Goal: Task Accomplishment & Management: Manage account settings

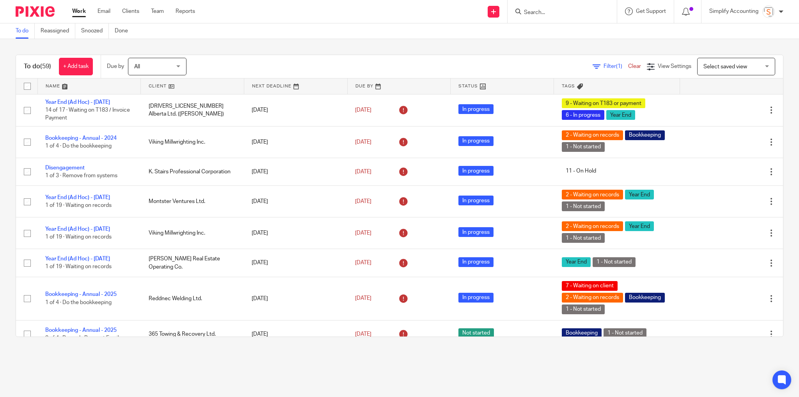
click at [554, 16] on form at bounding box center [564, 12] width 83 height 10
click at [553, 5] on div at bounding box center [562, 11] width 109 height 23
click at [552, 10] on input "Search" at bounding box center [558, 12] width 70 height 7
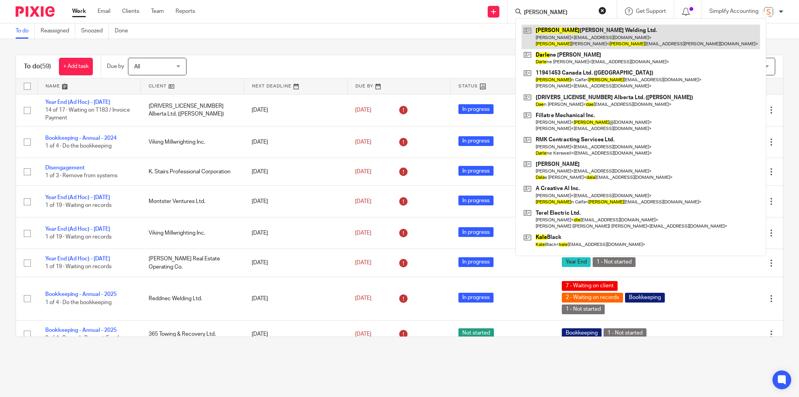
type input "dale"
click at [572, 41] on link at bounding box center [641, 37] width 238 height 24
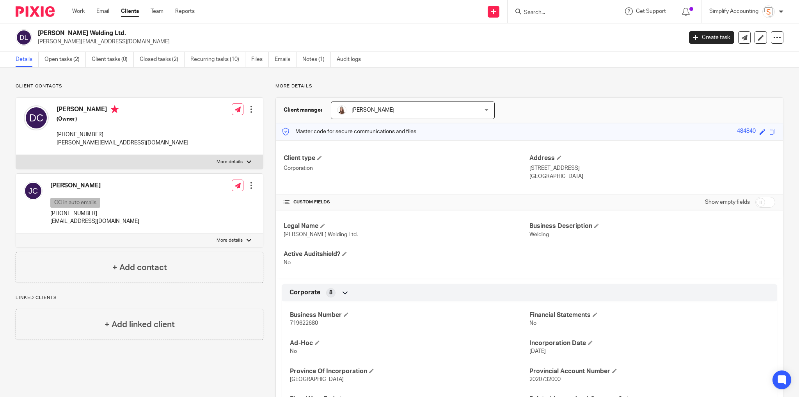
click at [544, 15] on input "Search" at bounding box center [558, 12] width 70 height 7
click at [542, 11] on input "Search" at bounding box center [558, 12] width 70 height 7
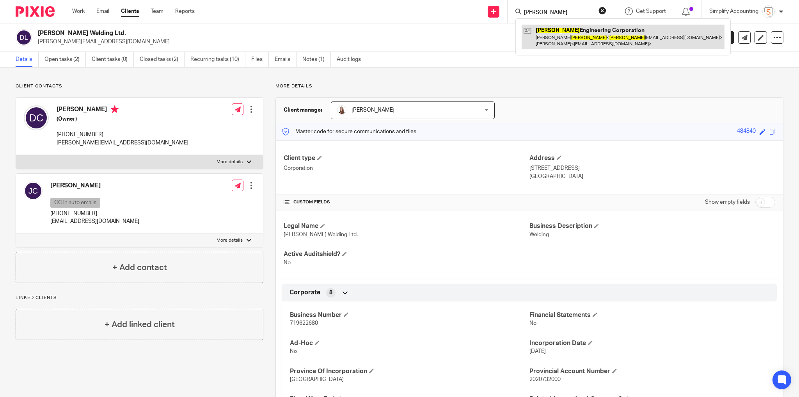
type input "wolgemuth"
click at [590, 37] on link at bounding box center [623, 37] width 203 height 24
click at [591, 36] on link at bounding box center [623, 37] width 203 height 24
click at [543, 39] on link at bounding box center [623, 37] width 203 height 24
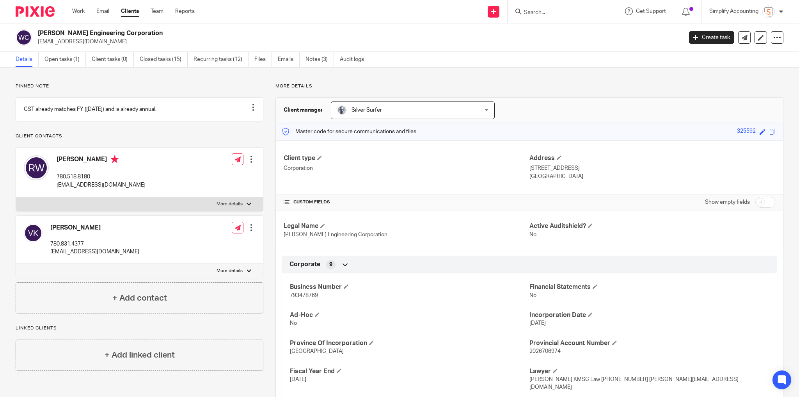
drag, startPoint x: 71, startPoint y: 61, endPoint x: 89, endPoint y: 71, distance: 21.1
click at [71, 61] on link "Open tasks (1)" at bounding box center [64, 59] width 41 height 15
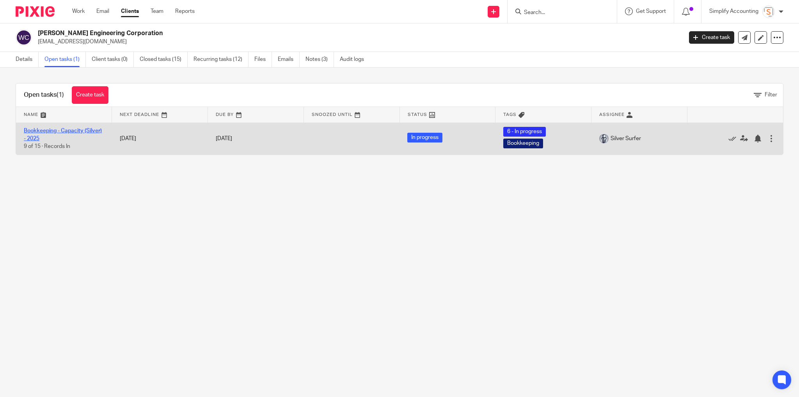
click at [64, 128] on link "Bookkeeping - Capacity (Silver) - 2025" at bounding box center [63, 134] width 78 height 13
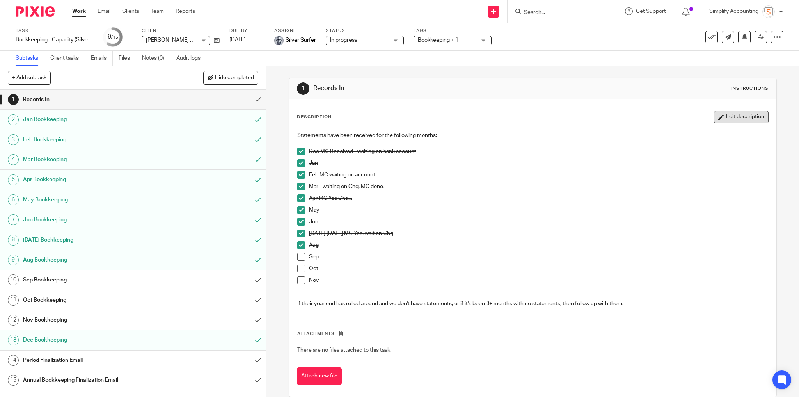
click at [727, 119] on button "Edit description" at bounding box center [741, 117] width 55 height 12
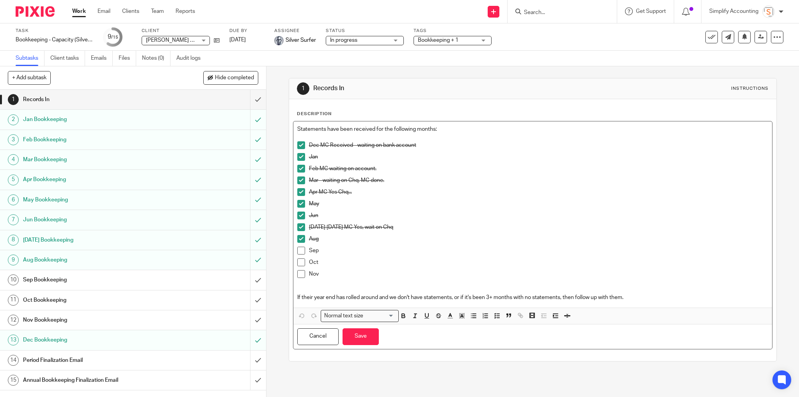
drag, startPoint x: 297, startPoint y: 247, endPoint x: 302, endPoint y: 252, distance: 7.5
click at [297, 247] on span at bounding box center [301, 251] width 8 height 8
click at [297, 248] on span at bounding box center [301, 251] width 8 height 8
click at [322, 247] on p "Sep" at bounding box center [539, 251] width 460 height 8
click at [320, 251] on p "Sep 12 MC, waiting on Chq" at bounding box center [539, 251] width 460 height 8
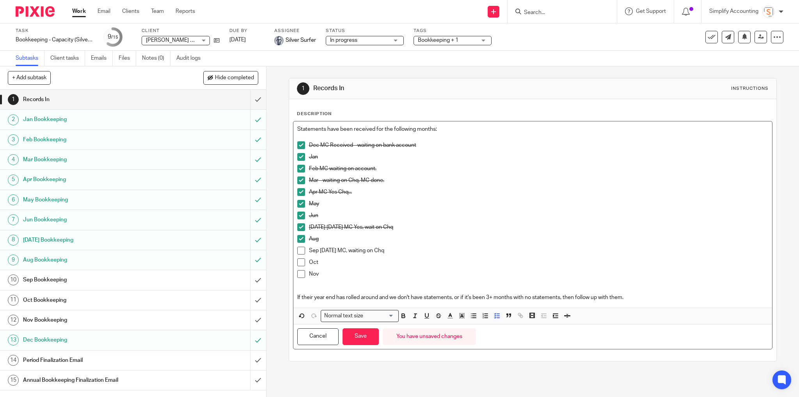
click at [399, 258] on p "Oct" at bounding box center [539, 262] width 460 height 8
click at [362, 341] on button "Save" at bounding box center [361, 336] width 36 height 17
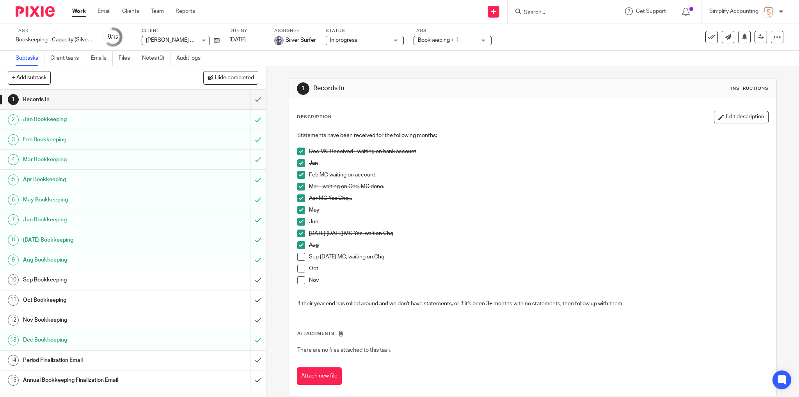
click at [569, 18] on div at bounding box center [562, 11] width 109 height 23
click at [561, 8] on form at bounding box center [564, 12] width 83 height 10
click at [553, 13] on input "Search" at bounding box center [558, 12] width 70 height 7
type input "springbok"
click at [579, 40] on link at bounding box center [595, 37] width 146 height 24
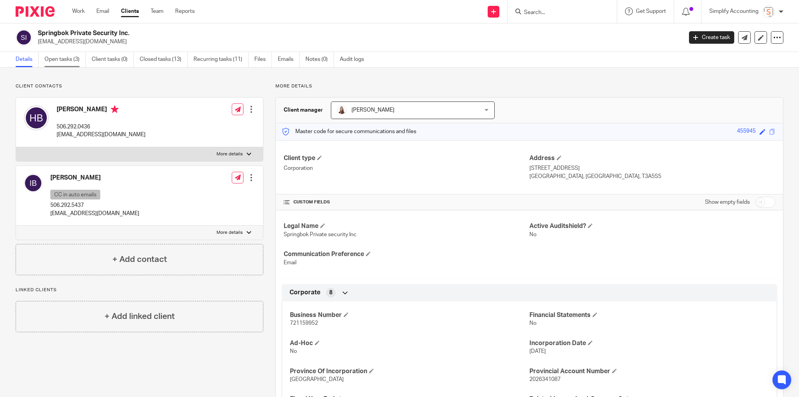
click at [67, 62] on link "Open tasks (3)" at bounding box center [64, 59] width 41 height 15
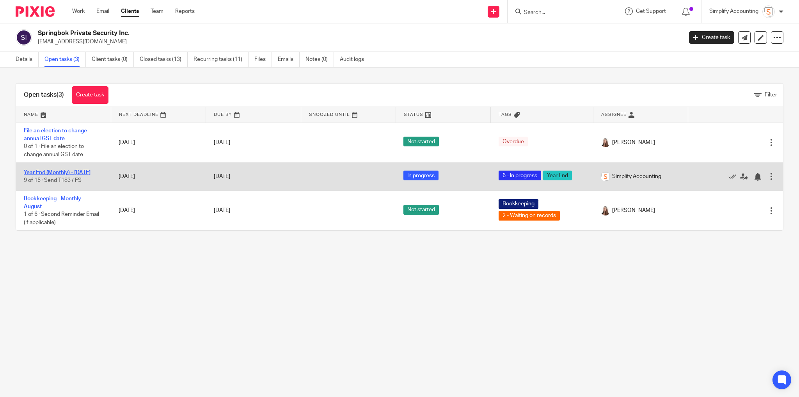
click at [80, 170] on link "Year End (Monthly) - [DATE]" at bounding box center [57, 172] width 67 height 5
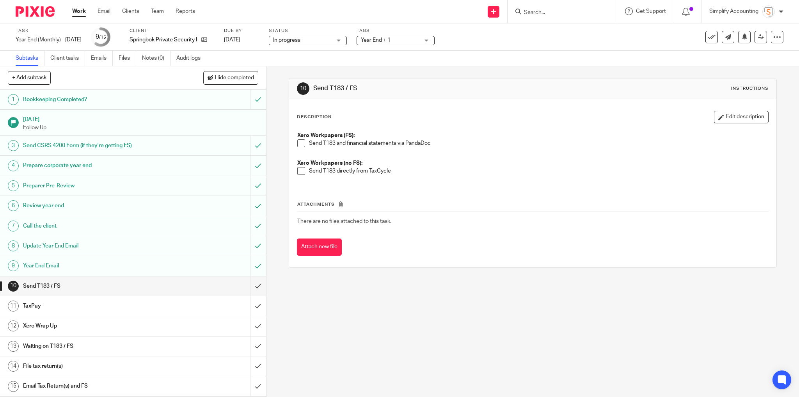
drag, startPoint x: 675, startPoint y: 280, endPoint x: 675, endPoint y: 289, distance: 9.0
click at [675, 280] on div "10 Send T183 / FS Instructions Description Edit description Xero Workpapers (FS…" at bounding box center [533, 231] width 533 height 330
click at [411, 196] on div "Attachments There are no files attached to this task. Attach new file" at bounding box center [533, 220] width 472 height 71
click at [298, 169] on span at bounding box center [301, 171] width 8 height 8
click at [253, 285] on input "submit" at bounding box center [133, 286] width 266 height 20
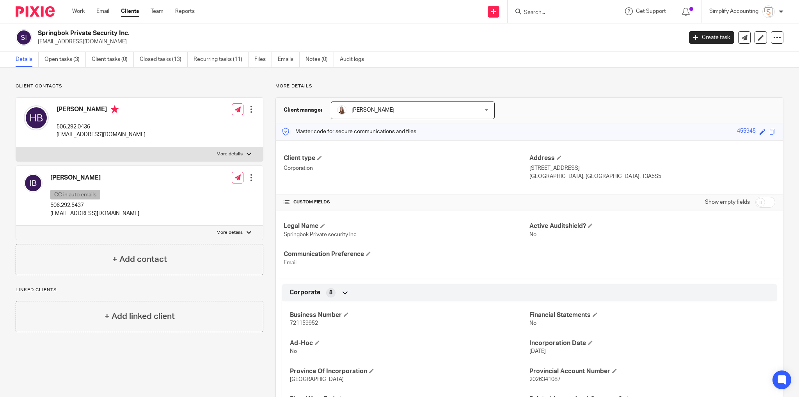
click at [92, 135] on p "[EMAIL_ADDRESS][DOMAIN_NAME]" at bounding box center [101, 135] width 89 height 8
copy div "[EMAIL_ADDRESS][DOMAIN_NAME]"
click at [68, 58] on link "Open tasks (3)" at bounding box center [64, 59] width 41 height 15
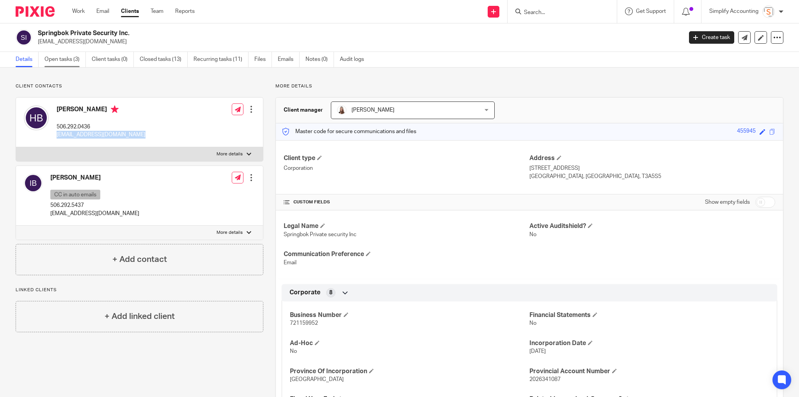
click at [68, 58] on link "Open tasks (3)" at bounding box center [64, 59] width 41 height 15
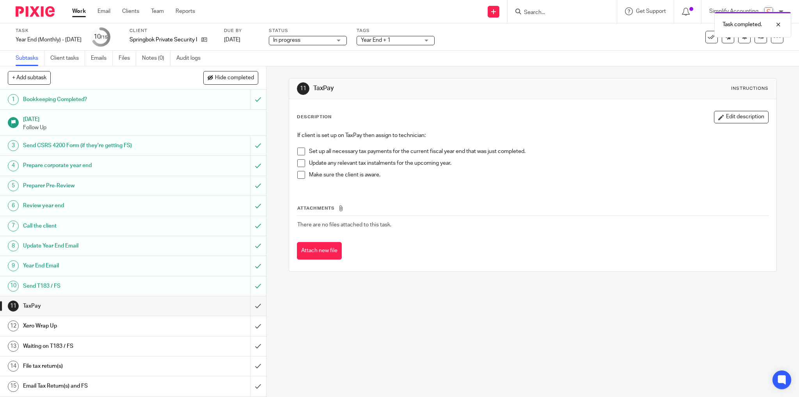
click at [419, 40] on span "Year End + 1" at bounding box center [390, 40] width 59 height 8
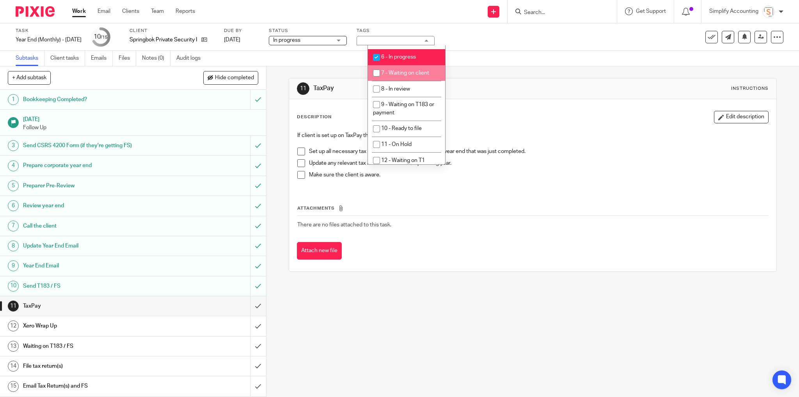
scroll to position [305, 0]
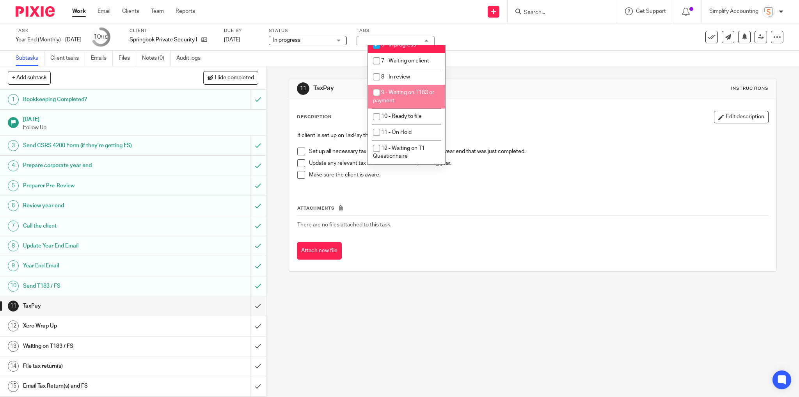
click at [408, 98] on li "9 - Waiting on T183 or payment" at bounding box center [406, 97] width 77 height 24
checkbox input "true"
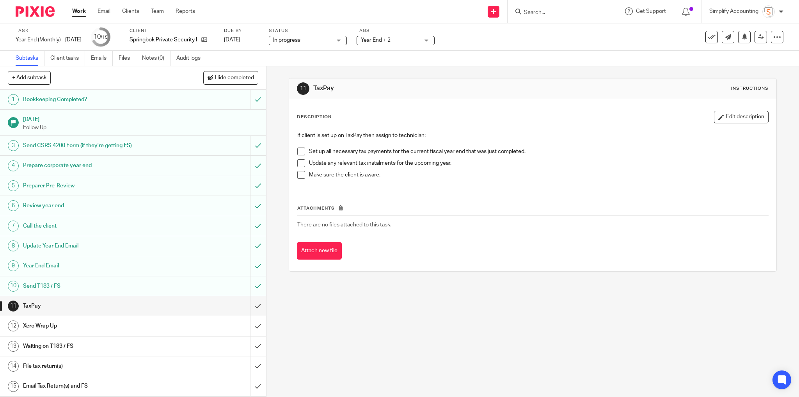
click at [505, 86] on h1 "TaxPay" at bounding box center [431, 88] width 236 height 8
click at [343, 9] on div "Send new email Create task Add client Request signature Get Support Contact Sup…" at bounding box center [503, 11] width 592 height 23
click at [253, 306] on input "submit" at bounding box center [133, 306] width 266 height 20
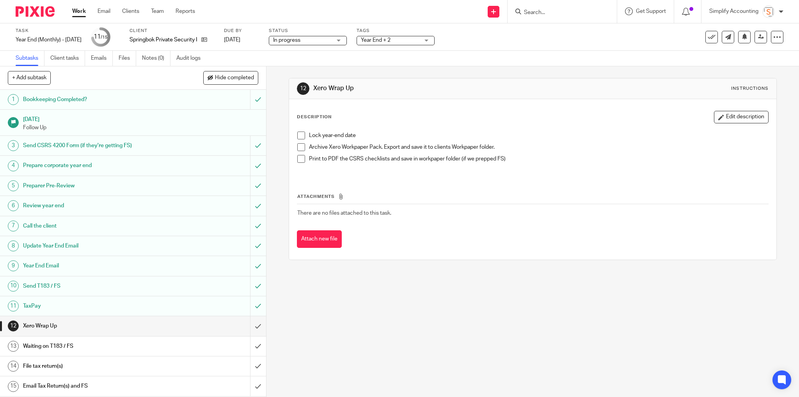
click at [298, 136] on span at bounding box center [301, 135] width 8 height 8
click at [297, 146] on span at bounding box center [301, 147] width 8 height 8
click at [300, 146] on span at bounding box center [301, 147] width 8 height 8
click at [298, 146] on span at bounding box center [301, 147] width 8 height 8
click at [254, 327] on input "submit" at bounding box center [133, 326] width 266 height 20
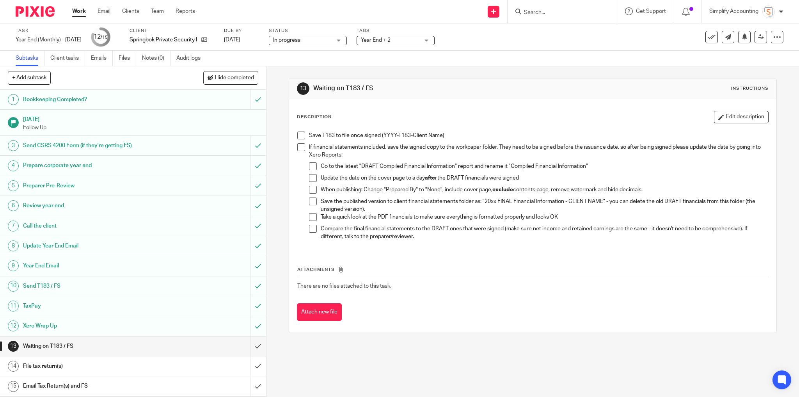
click at [549, 15] on input "Search" at bounding box center [558, 12] width 70 height 7
type input "springbok"
click at [441, 51] on div "Subtasks Client tasks Emails Files Notes (0) Audit logs" at bounding box center [399, 59] width 799 height 16
click at [435, 42] on div "Year End + 2" at bounding box center [396, 40] width 78 height 9
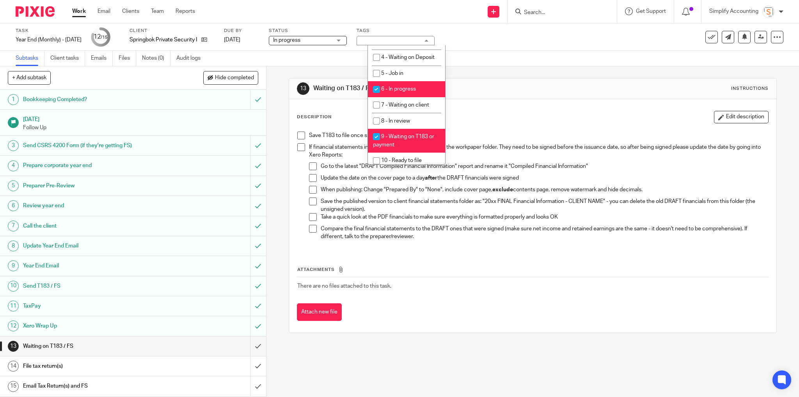
scroll to position [281, 0]
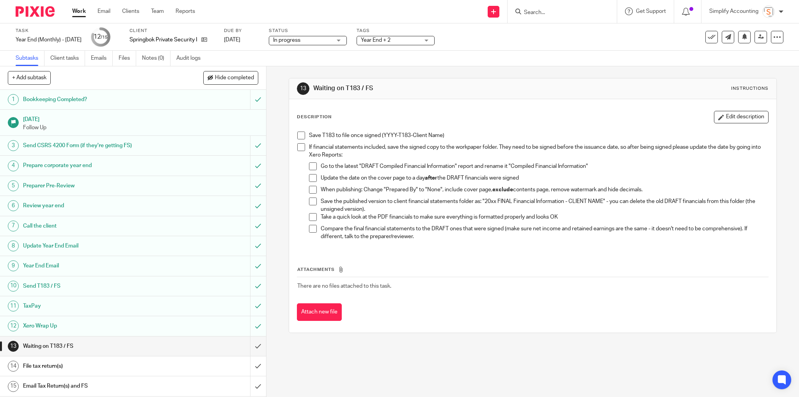
click at [537, 89] on h1 "Waiting on T183 / FS" at bounding box center [431, 88] width 236 height 8
click at [567, 14] on input "Search" at bounding box center [558, 12] width 70 height 7
type input "anarchy"
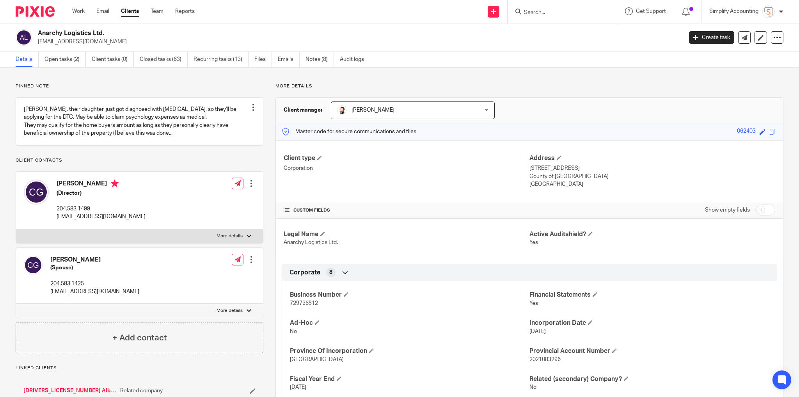
click at [69, 32] on h2 "Anarchy Logistics Ltd." at bounding box center [294, 33] width 512 height 8
copy div "Anarchy Logistics Ltd."
click at [82, 11] on link "Work" at bounding box center [78, 11] width 12 height 8
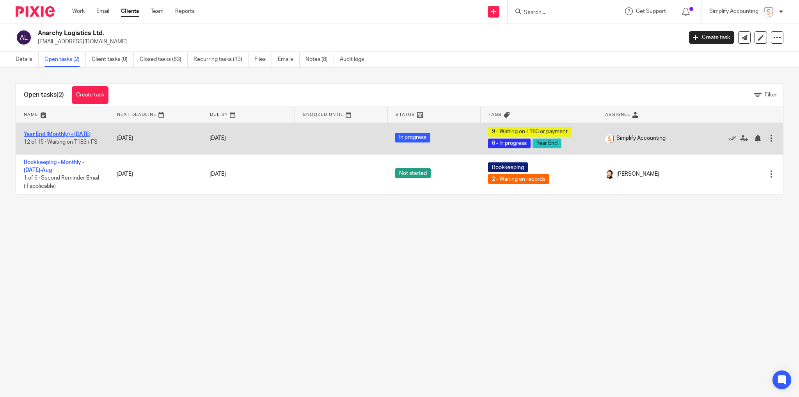
click at [57, 131] on link "Year End (Monthly) - [DATE]" at bounding box center [57, 133] width 67 height 5
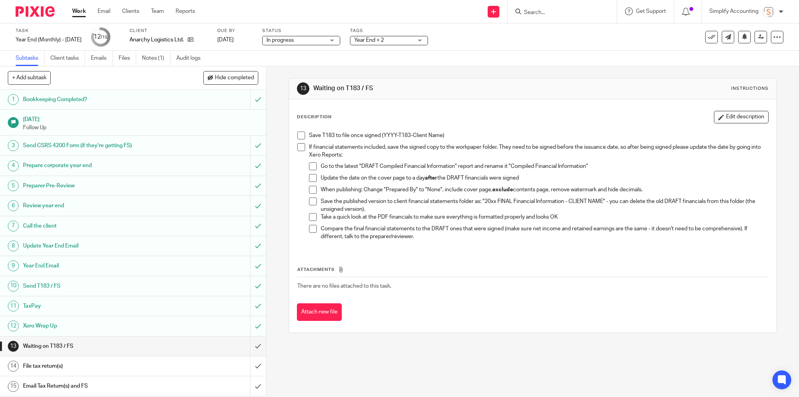
drag, startPoint x: 359, startPoint y: 377, endPoint x: 377, endPoint y: 379, distance: 17.7
click at [359, 377] on div "13 Waiting on T183 / FS Instructions Description Edit description Save T183 to …" at bounding box center [533, 231] width 533 height 330
click at [300, 136] on span at bounding box center [301, 135] width 8 height 8
click at [299, 148] on span at bounding box center [301, 147] width 8 height 8
click at [309, 166] on span at bounding box center [313, 166] width 8 height 8
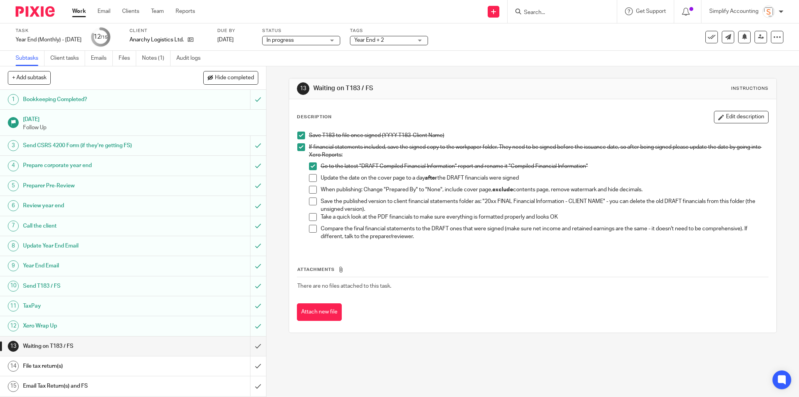
click at [309, 179] on span at bounding box center [313, 178] width 8 height 8
click at [311, 188] on span at bounding box center [313, 190] width 8 height 8
click at [309, 200] on span at bounding box center [313, 201] width 8 height 8
click at [309, 215] on span at bounding box center [313, 217] width 8 height 8
click at [313, 227] on span at bounding box center [313, 229] width 8 height 8
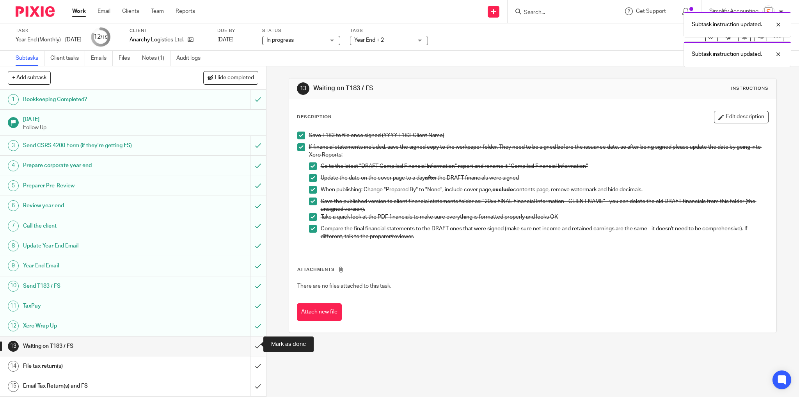
click at [254, 343] on input "submit" at bounding box center [133, 346] width 266 height 20
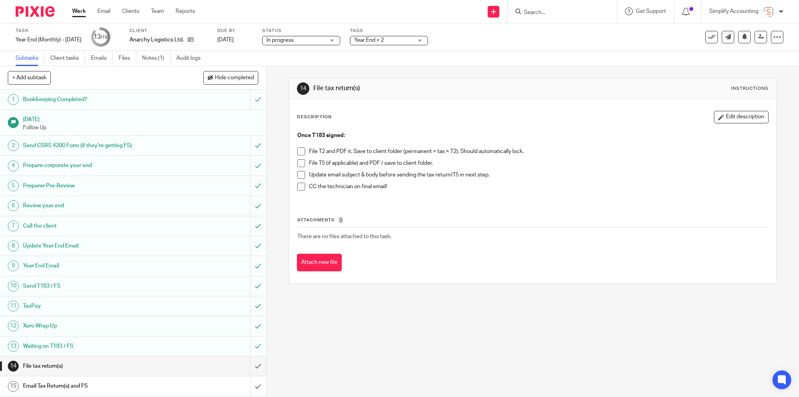
drag, startPoint x: 300, startPoint y: 150, endPoint x: 375, endPoint y: 165, distance: 76.8
click at [300, 150] on span at bounding box center [301, 151] width 8 height 8
click at [300, 164] on span at bounding box center [301, 163] width 8 height 8
click at [301, 176] on span at bounding box center [301, 175] width 8 height 8
click at [298, 187] on span at bounding box center [301, 187] width 8 height 8
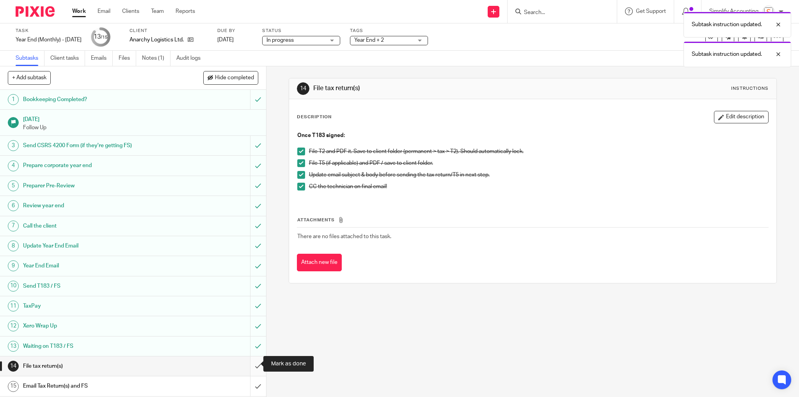
click at [257, 363] on input "submit" at bounding box center [133, 366] width 266 height 20
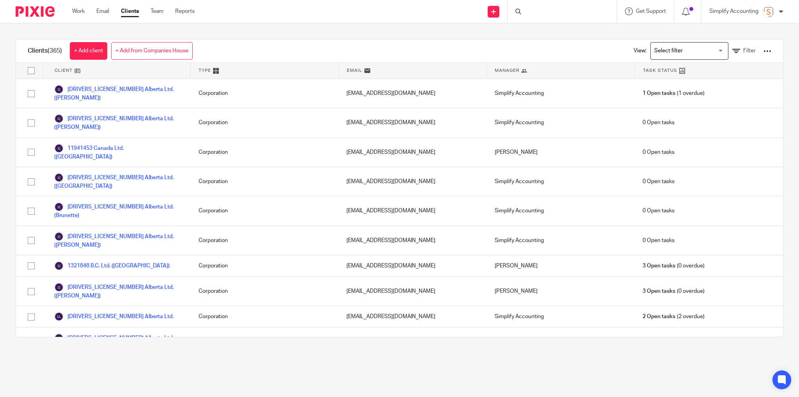
click at [538, 9] on div at bounding box center [562, 11] width 109 height 23
click at [542, 11] on div at bounding box center [562, 11] width 109 height 23
click at [549, 10] on input "Search" at bounding box center [558, 12] width 70 height 7
type input "e"
type input "ada"
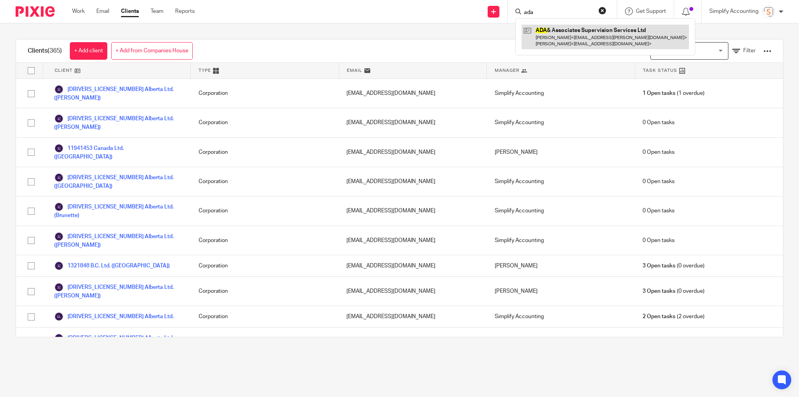
click at [551, 28] on link at bounding box center [605, 37] width 167 height 24
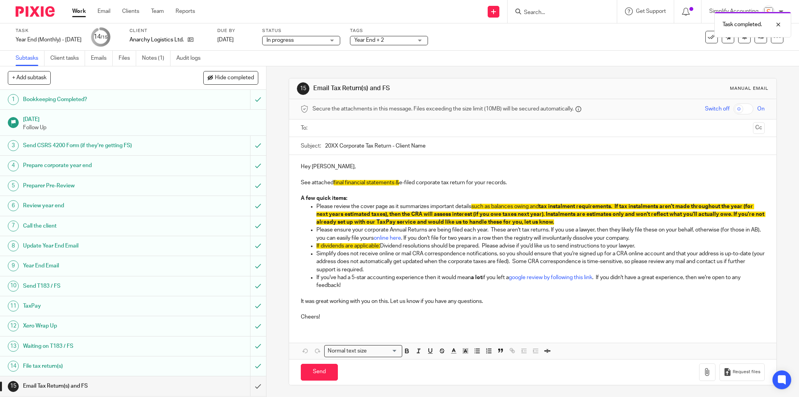
click at [336, 144] on input "20XX Corporate Tax Return - Client Name" at bounding box center [545, 146] width 440 height 18
click at [430, 146] on input "2025 Corporate Tax Return - Client Name" at bounding box center [545, 146] width 440 height 18
paste input "Anarchy Logistics Ltd."
type input "2025 Corporate Tax Return - Anarchy Logistics Ltd."
click at [369, 179] on p "See attached final financial statements & e-filed corporate tax return for your…" at bounding box center [533, 183] width 464 height 8
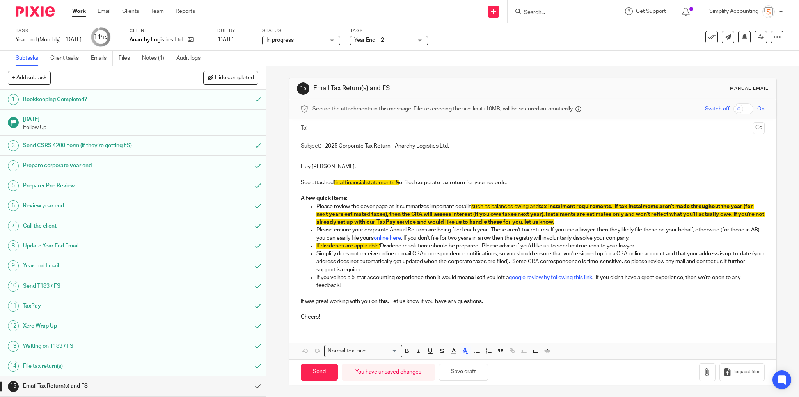
click at [390, 181] on span "final financial statements &" at bounding box center [367, 182] width 66 height 5
click at [400, 181] on p "See attached final financial statements & e-filed corporate tax return for your…" at bounding box center [533, 183] width 464 height 8
click at [403, 188] on p at bounding box center [533, 191] width 464 height 8
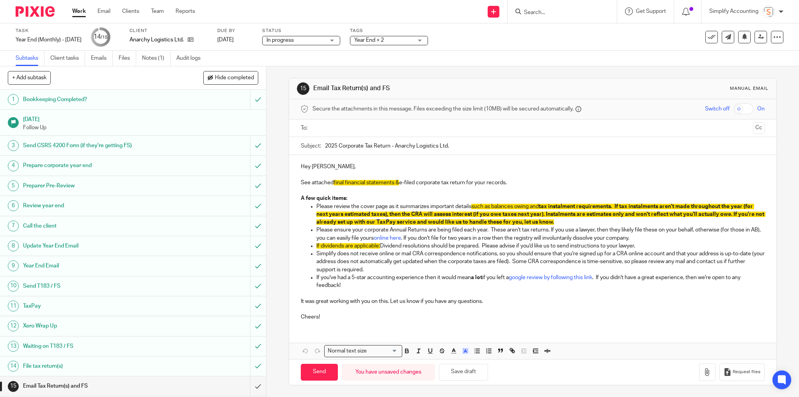
drag, startPoint x: 400, startPoint y: 180, endPoint x: 332, endPoint y: 183, distance: 67.6
click at [332, 183] on p "See attached final financial statements & e-filed corporate tax return for your…" at bounding box center [533, 183] width 464 height 8
click at [466, 348] on icon "button" at bounding box center [465, 350] width 7 height 7
click at [447, 359] on li "color:#FFFFFF" at bounding box center [449, 361] width 6 height 6
click at [448, 190] on p at bounding box center [533, 191] width 464 height 8
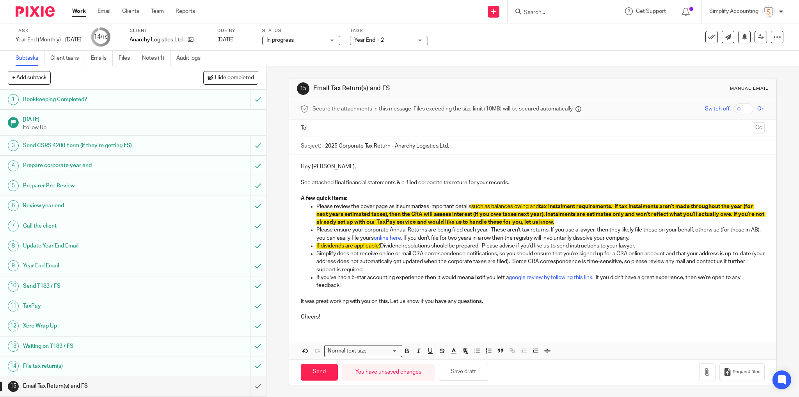
click at [380, 244] on p "If dividends are applicable: Dividend resolutions should be prepared. Please ad…" at bounding box center [540, 246] width 449 height 8
drag, startPoint x: 380, startPoint y: 244, endPoint x: 332, endPoint y: 254, distance: 48.8
click at [316, 247] on p "If dividends are applicable: Dividend resolutions should be prepared. Please ad…" at bounding box center [540, 246] width 449 height 8
click at [463, 352] on icon "button" at bounding box center [465, 350] width 7 height 7
click at [448, 358] on li "color:#FFFFFF" at bounding box center [449, 361] width 6 height 6
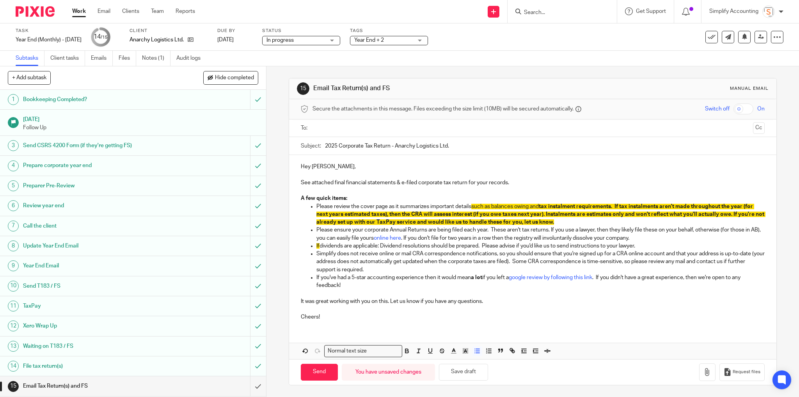
drag, startPoint x: 444, startPoint y: 267, endPoint x: 442, endPoint y: 263, distance: 5.1
click at [444, 265] on p "Simplify does not receive online or mail CRA correspondence notifications, so y…" at bounding box center [540, 262] width 449 height 24
drag, startPoint x: 318, startPoint y: 244, endPoint x: 313, endPoint y: 243, distance: 4.4
click at [313, 243] on ul "Please review the cover page as it summarizes important details such as balance…" at bounding box center [533, 246] width 464 height 87
click at [464, 349] on polyline "button" at bounding box center [465, 350] width 3 height 3
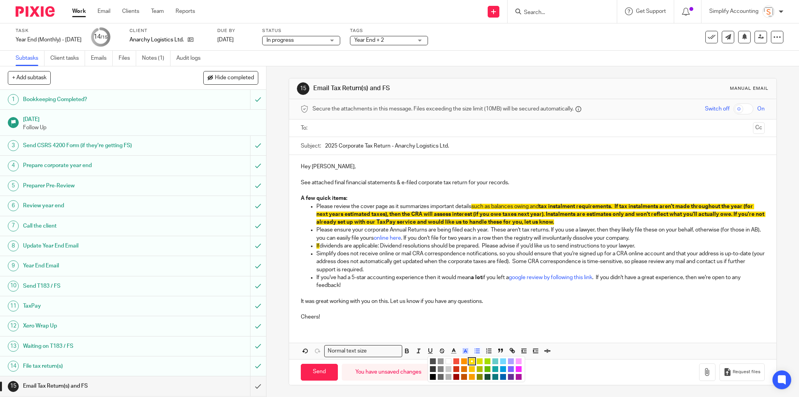
click at [446, 359] on li "color:#FFFFFF" at bounding box center [449, 361] width 6 height 6
click at [451, 271] on p "Simplify does not receive online or mail CRA correspondence notifications, so y…" at bounding box center [540, 262] width 449 height 24
click at [316, 243] on p "If dividends are applicable: Dividend resolutions should be prepared. Please ad…" at bounding box center [540, 246] width 449 height 8
click at [380, 243] on p "If dividends are applicable: Dividend resolutions should be prepared. Please ad…" at bounding box center [540, 246] width 449 height 8
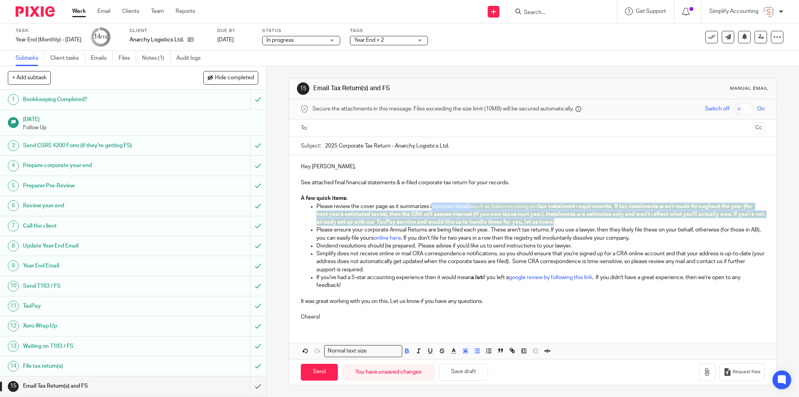
drag, startPoint x: 597, startPoint y: 222, endPoint x: 433, endPoint y: 203, distance: 165.1
click at [432, 203] on p "Please review the cover page as it summarizes important details such as balance…" at bounding box center [540, 215] width 449 height 24
click at [462, 352] on icon "button" at bounding box center [465, 350] width 7 height 7
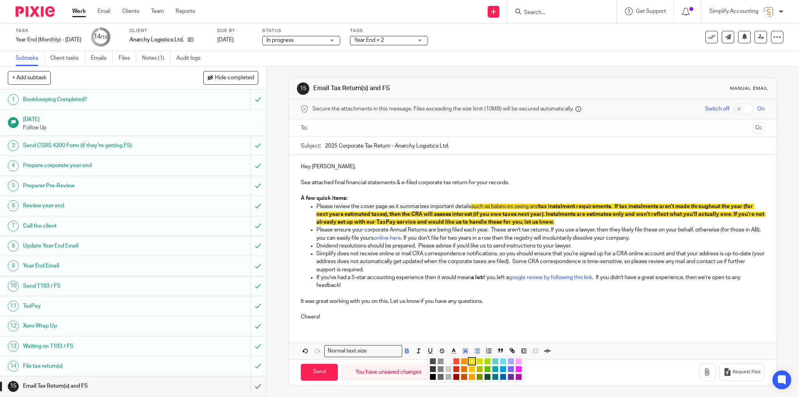
click at [447, 360] on li "color:#FFFFFF" at bounding box center [449, 361] width 6 height 6
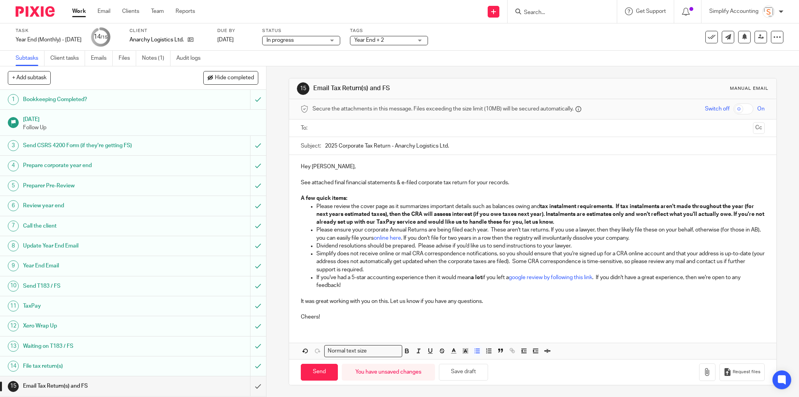
click at [529, 247] on p "Dividend resolutions should be prepared. Please advise if you'd like us to send…" at bounding box center [540, 246] width 449 height 8
click at [448, 370] on button "Save draft" at bounding box center [463, 372] width 49 height 17
click at [702, 365] on button "button" at bounding box center [707, 372] width 16 height 18
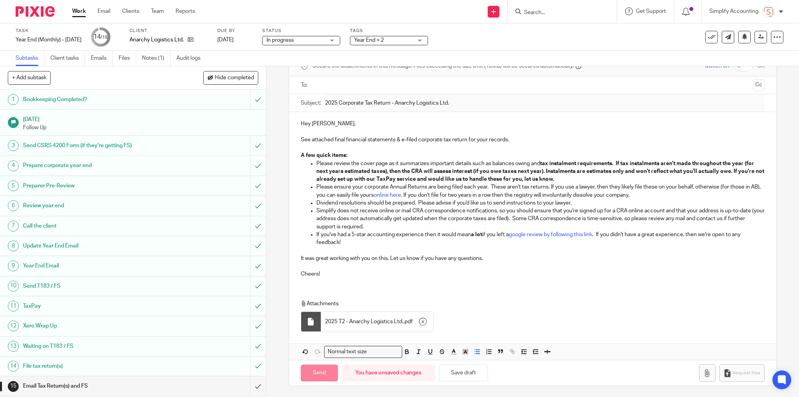
scroll to position [41, 0]
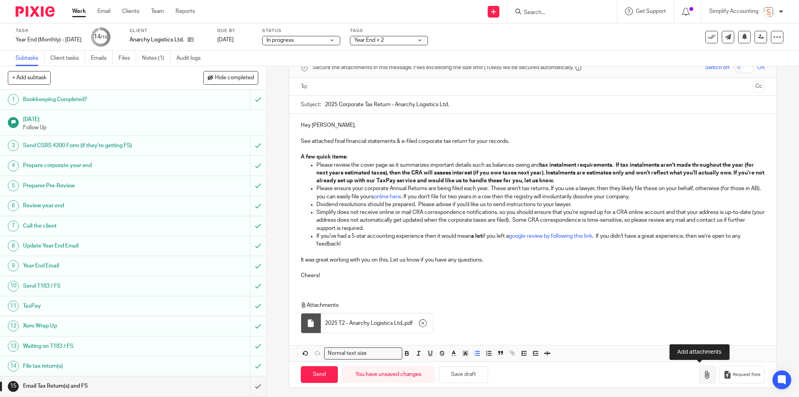
click at [704, 373] on icon "button" at bounding box center [708, 375] width 8 height 8
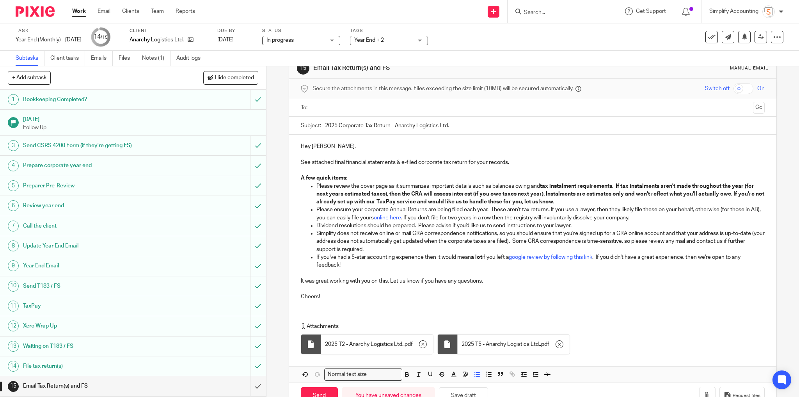
scroll to position [0, 0]
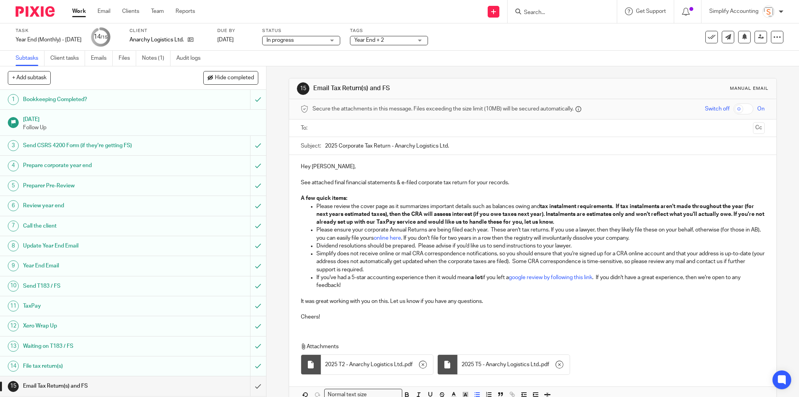
click at [326, 132] on ul at bounding box center [533, 128] width 440 height 13
click at [326, 125] on input "text" at bounding box center [532, 128] width 435 height 9
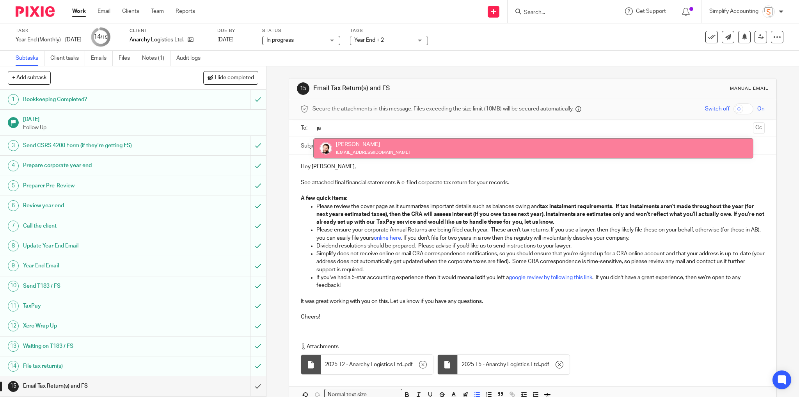
type input "ja"
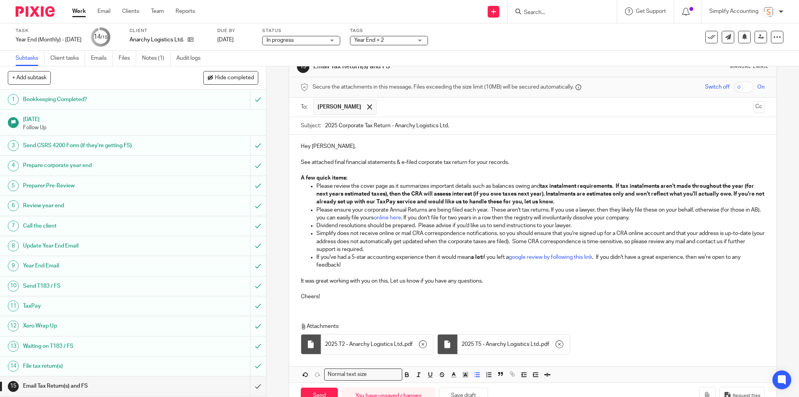
scroll to position [31, 0]
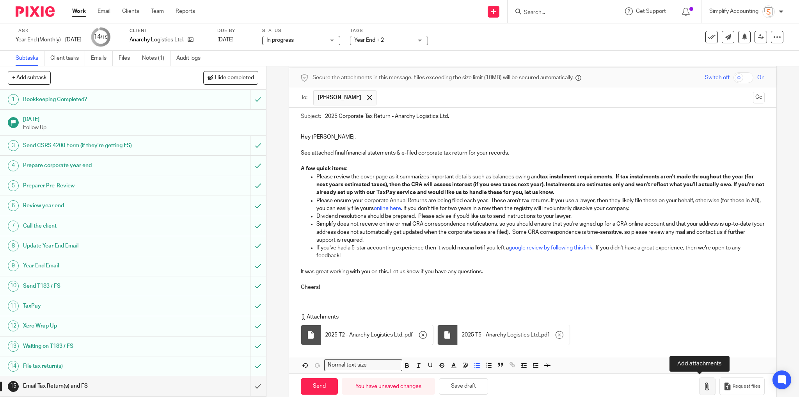
click at [704, 385] on icon "button" at bounding box center [708, 386] width 8 height 8
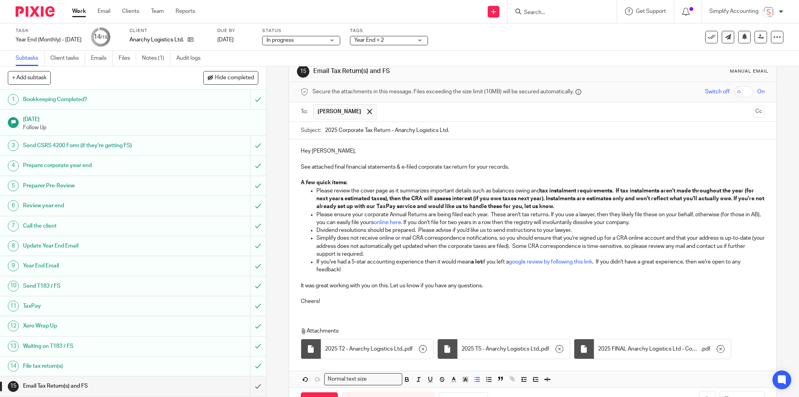
scroll to position [0, 0]
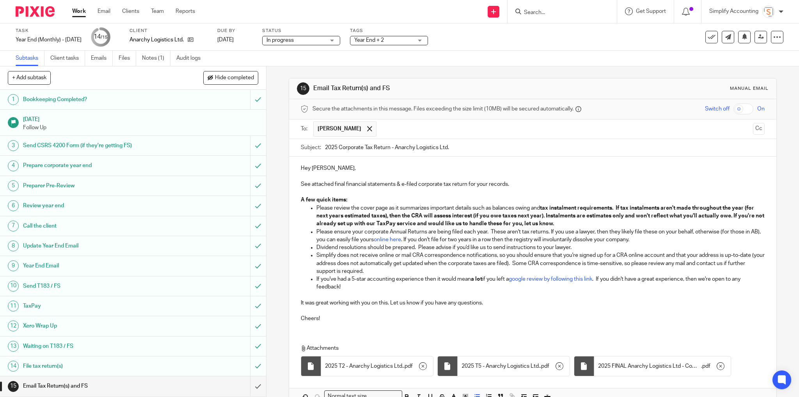
click at [395, 135] on input "text" at bounding box center [565, 128] width 370 height 15
drag, startPoint x: 356, startPoint y: 129, endPoint x: 370, endPoint y: 135, distance: 14.7
click at [367, 129] on span at bounding box center [369, 128] width 5 height 5
click at [404, 130] on input "text" at bounding box center [571, 128] width 357 height 15
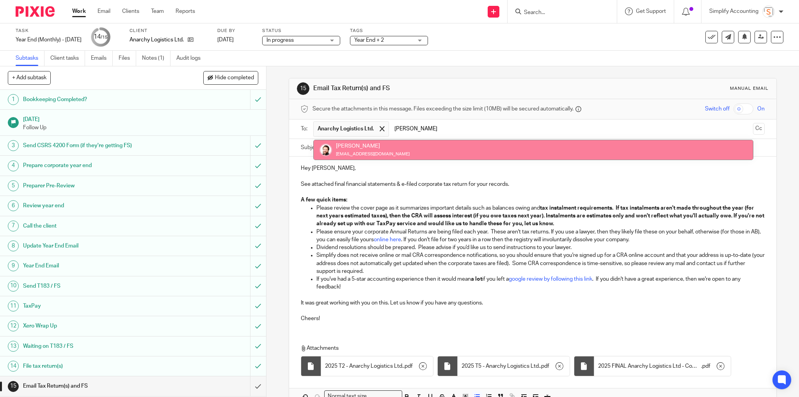
type input "jay"
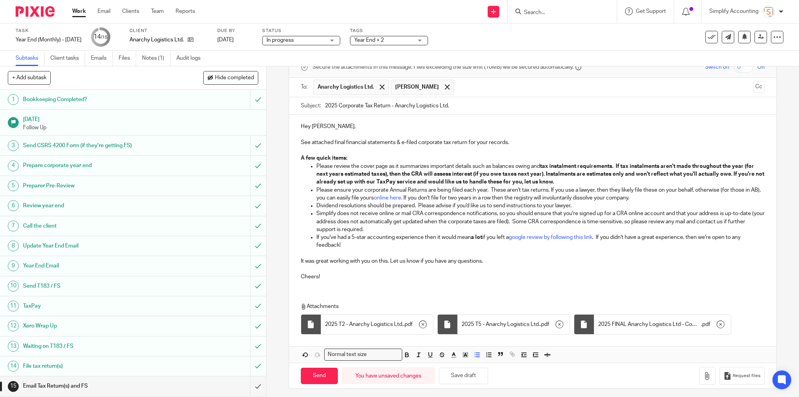
scroll to position [43, 0]
click at [320, 373] on input "Send" at bounding box center [319, 374] width 37 height 17
type input "Sent"
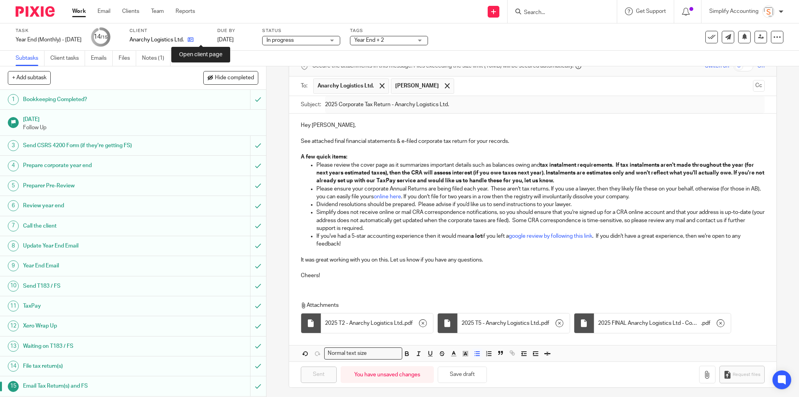
click at [194, 41] on icon at bounding box center [191, 40] width 6 height 6
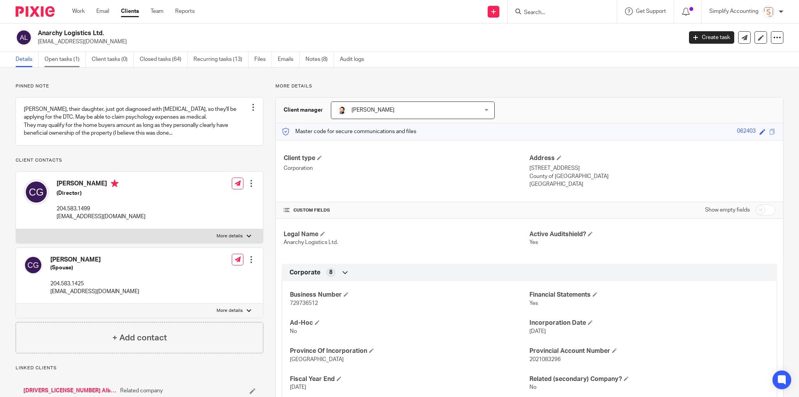
click at [75, 58] on link "Open tasks (1)" at bounding box center [64, 59] width 41 height 15
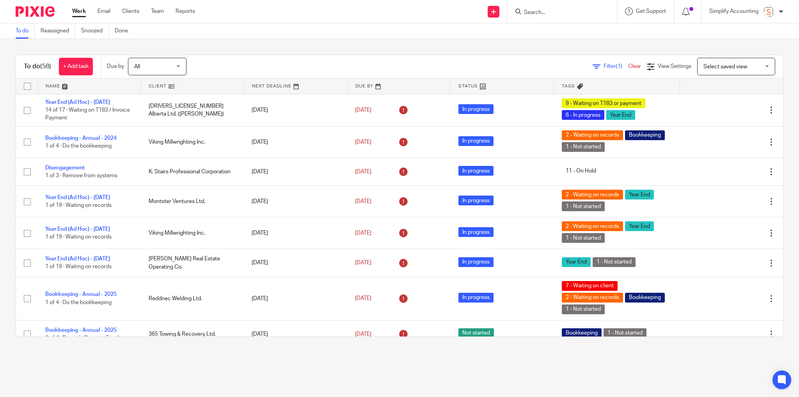
click at [580, 9] on input "Search" at bounding box center [558, 12] width 70 height 7
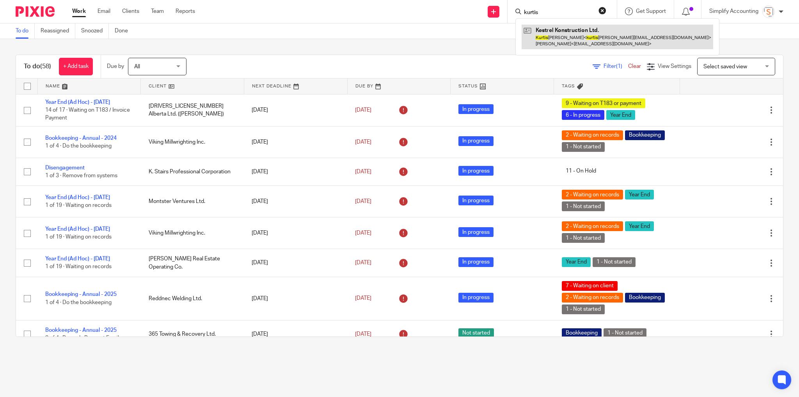
type input "kurtis"
click at [570, 41] on link at bounding box center [618, 37] width 192 height 24
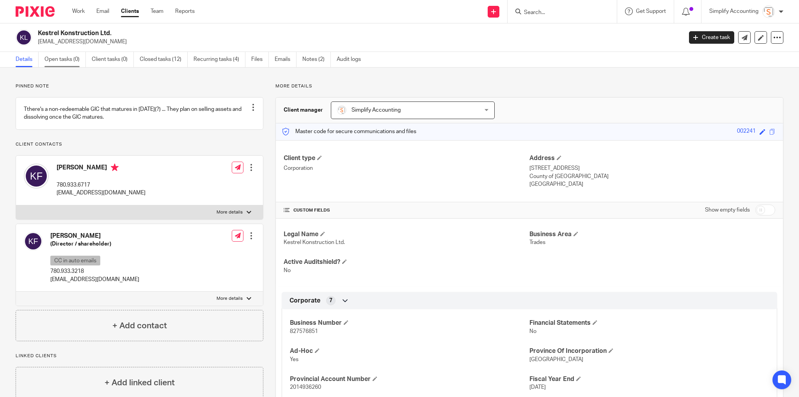
click at [64, 60] on link "Open tasks (0)" at bounding box center [64, 59] width 41 height 15
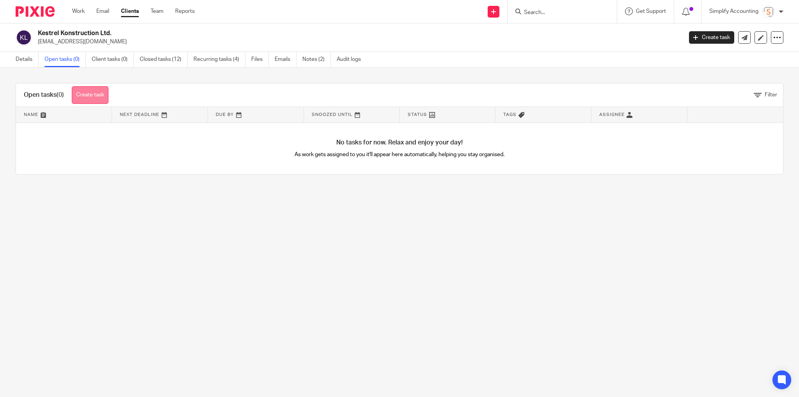
click at [97, 97] on link "Create task" at bounding box center [90, 95] width 37 height 18
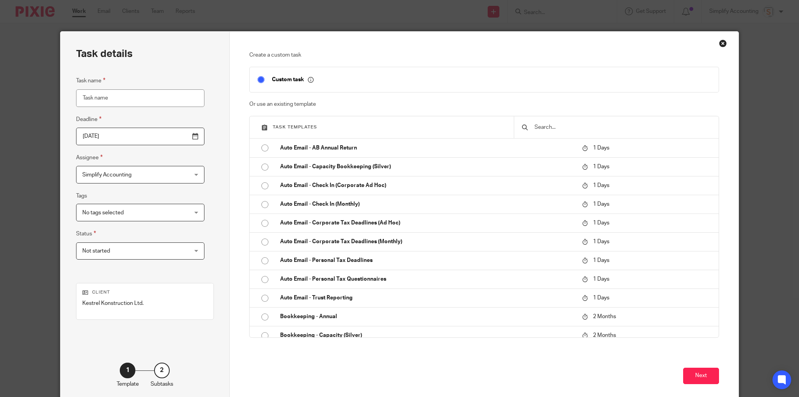
type input "k"
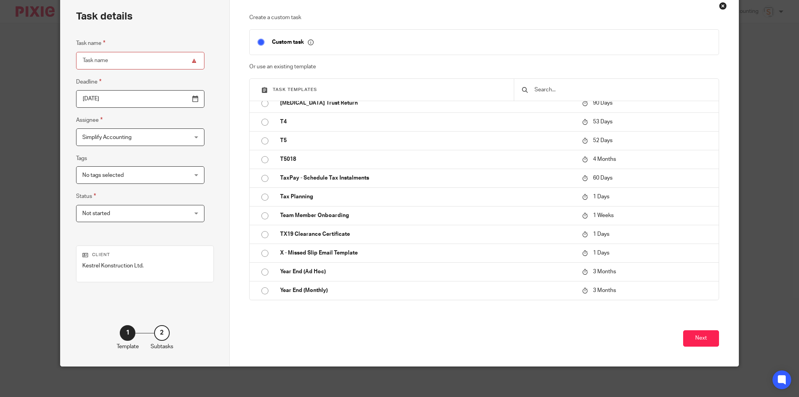
scroll to position [37, 0]
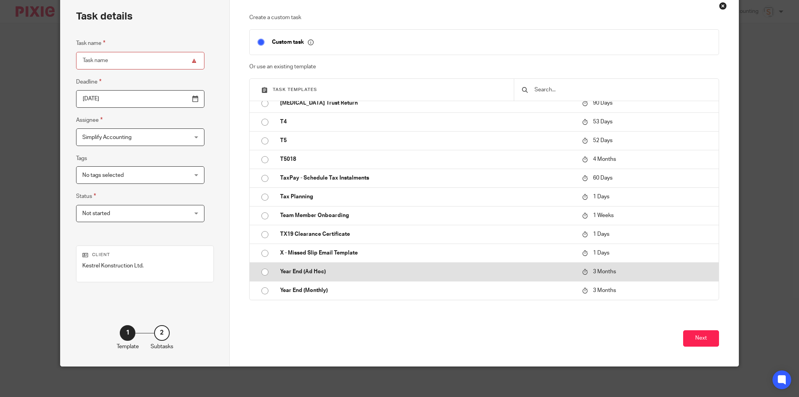
click at [313, 273] on p "Year End (Ad Hoc)" at bounding box center [427, 272] width 294 height 8
type input "2025-12-15"
type input "Year End (Ad Hoc) - September 2025"
checkbox input "false"
radio input "true"
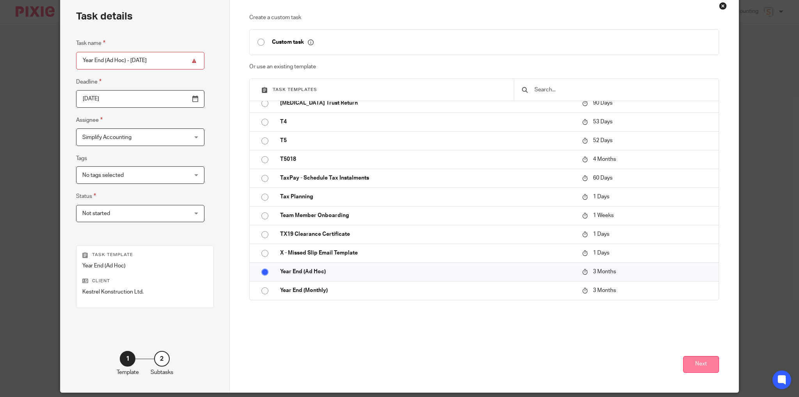
click at [696, 362] on button "Next" at bounding box center [701, 364] width 36 height 17
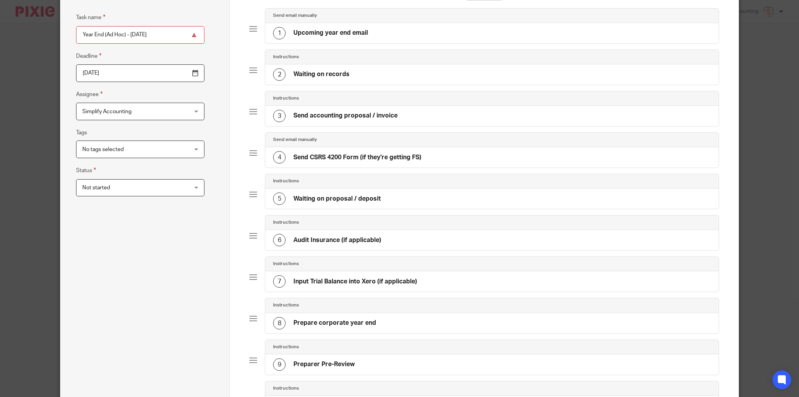
scroll to position [0, 0]
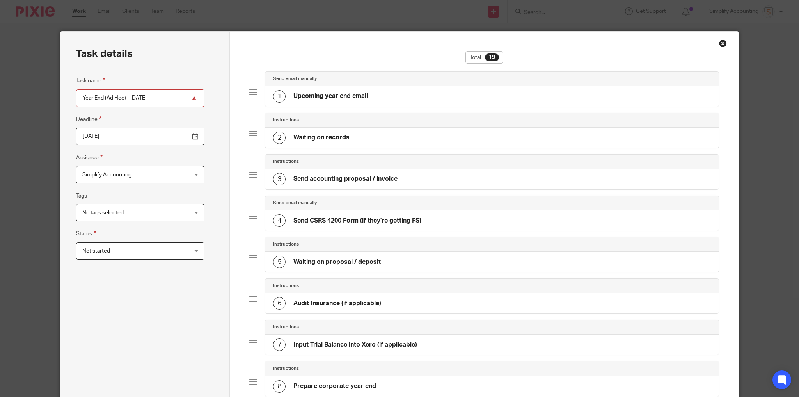
click at [139, 96] on input "Year End (Ad Hoc) - September 2025" at bounding box center [140, 98] width 128 height 18
click at [112, 98] on input "Year End (Ad Hoc) - September 2025" at bounding box center [140, 98] width 128 height 18
click at [98, 97] on input "Year End (Ad Hoc) - September 2025" at bounding box center [140, 98] width 128 height 18
click at [81, 97] on input "Year End (Ad Hoc) - September 2025" at bounding box center [140, 98] width 128 height 18
click at [81, 95] on input "Year End (Ad Hoc) - September 2025" at bounding box center [140, 98] width 128 height 18
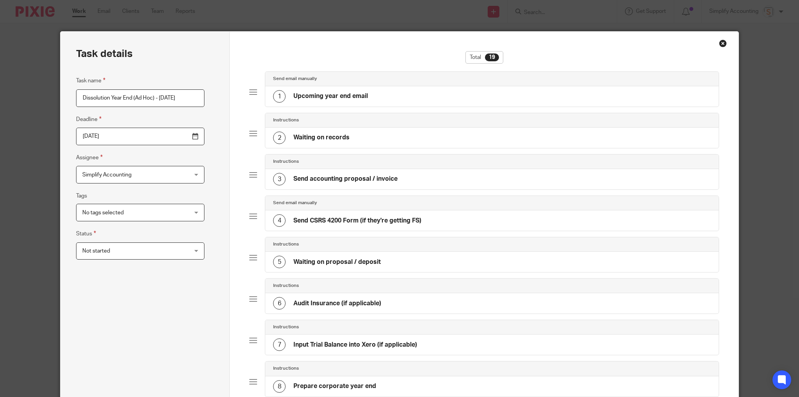
click at [159, 97] on input "Dissolution Year End (Ad Hoc) - September 2025" at bounding box center [140, 98] width 128 height 18
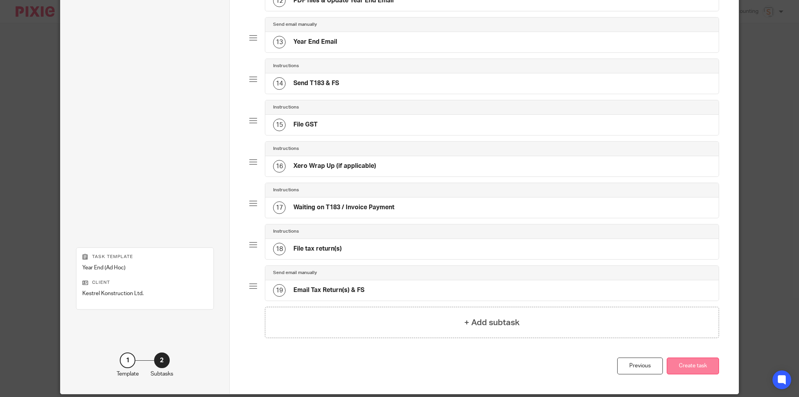
scroll to position [569, 0]
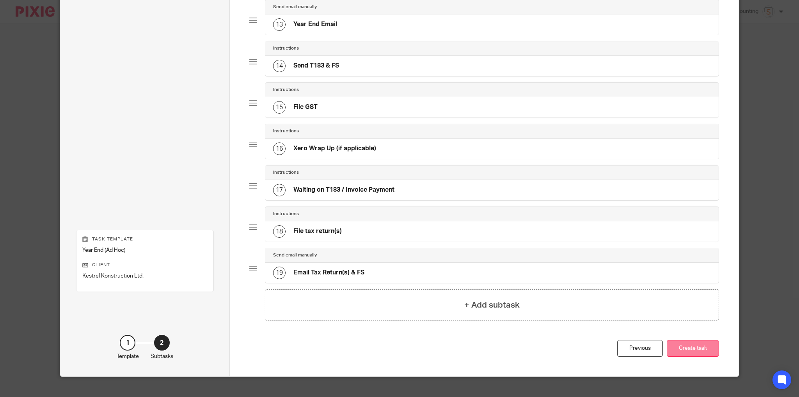
type input "Dissolution Year End (Ad Hoc) - September 11, 2025"
click at [702, 340] on button "Create task" at bounding box center [693, 348] width 52 height 17
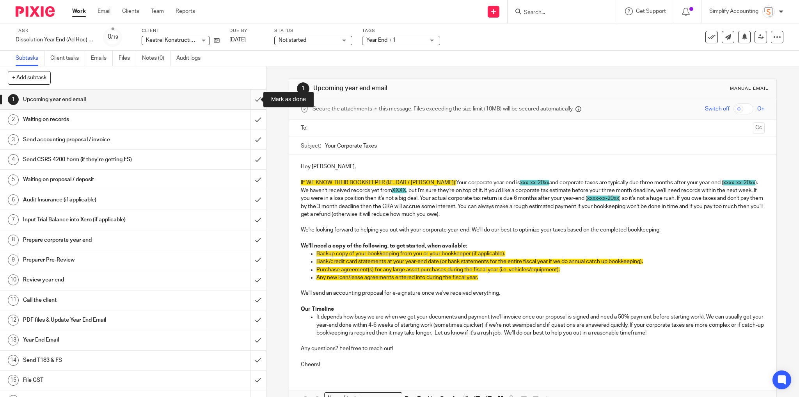
click at [253, 101] on input "submit" at bounding box center [133, 100] width 266 height 20
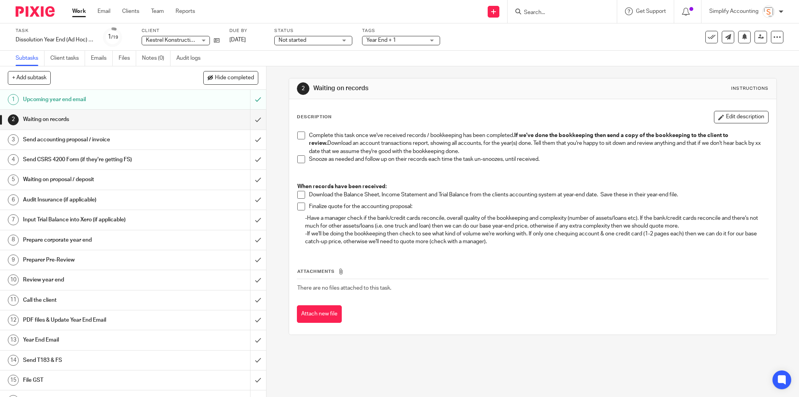
click at [107, 140] on h1 "Send accounting proposal / invoice" at bounding box center [96, 140] width 146 height 12
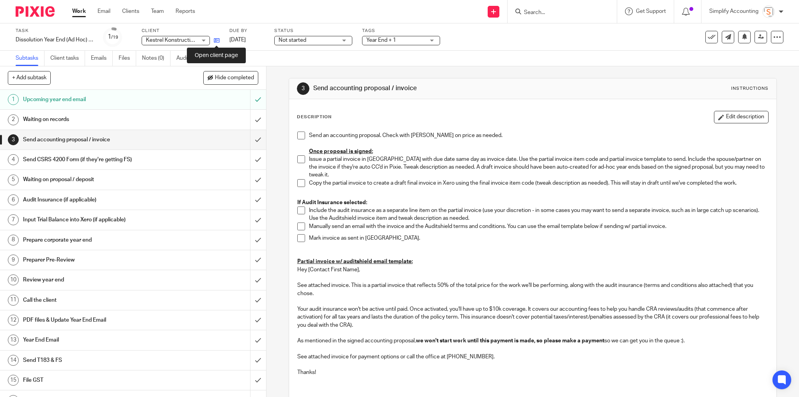
click at [214, 42] on icon at bounding box center [217, 40] width 6 height 6
click at [300, 135] on span at bounding box center [301, 135] width 8 height 8
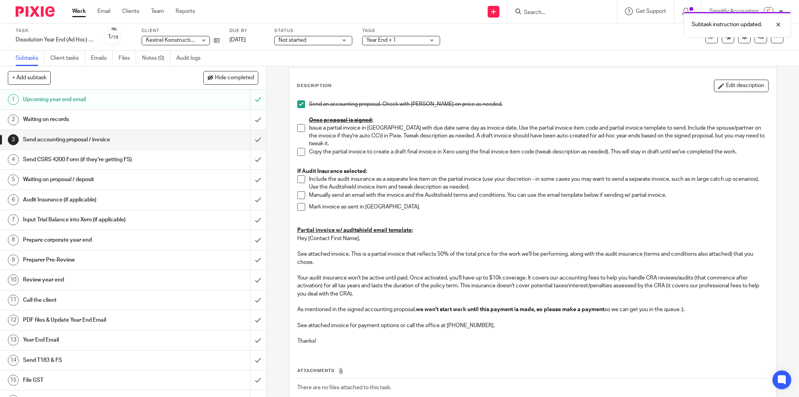
click at [418, 36] on div "Subtask instruction updated." at bounding box center [596, 23] width 392 height 30
click at [420, 40] on span "Year End + 1" at bounding box center [395, 40] width 59 height 8
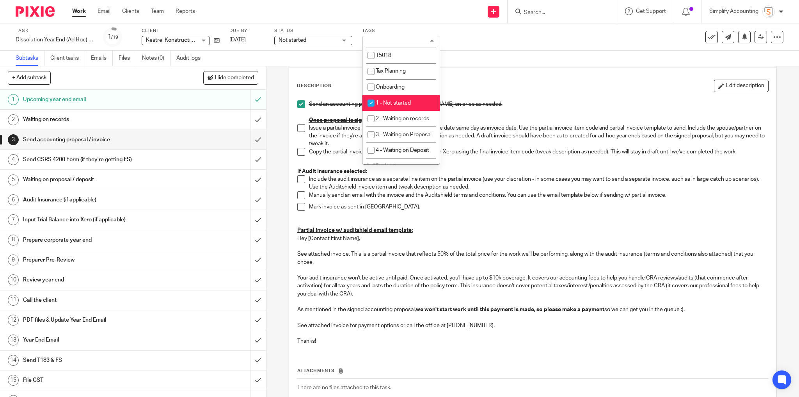
scroll to position [187, 0]
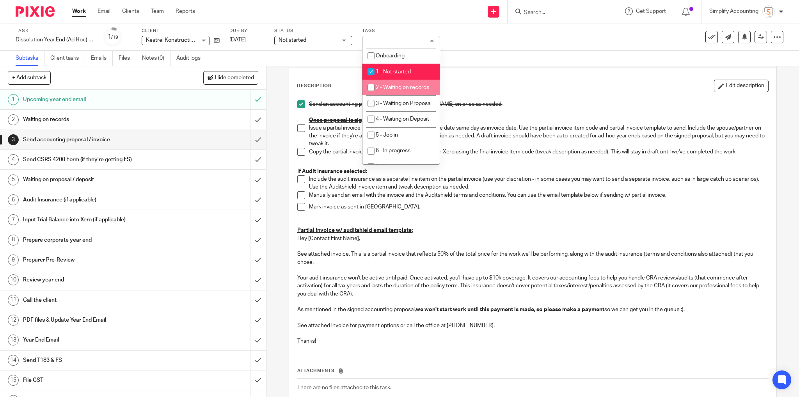
click at [369, 91] on input "checkbox" at bounding box center [371, 87] width 15 height 15
checkbox input "true"
click at [373, 72] on input "checkbox" at bounding box center [371, 71] width 15 height 15
click at [376, 72] on input "checkbox" at bounding box center [371, 71] width 15 height 15
checkbox input "true"
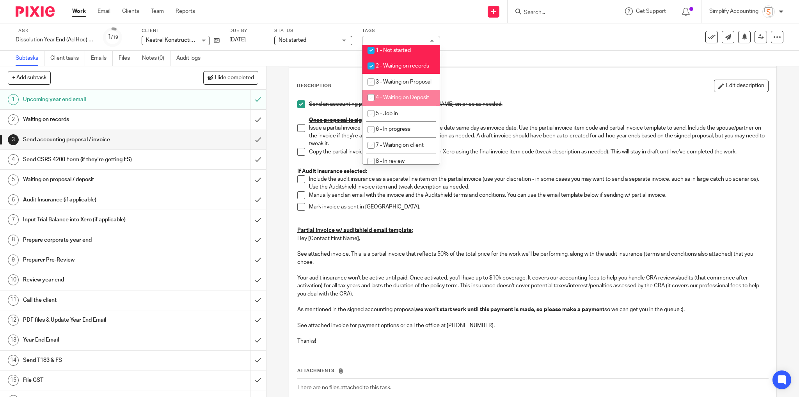
scroll to position [219, 0]
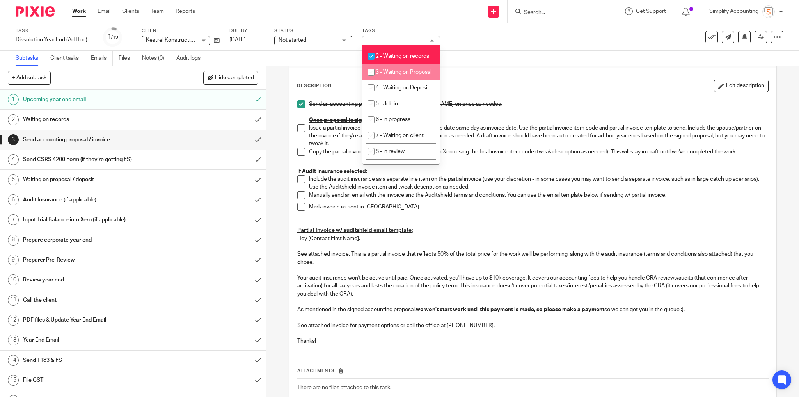
click at [371, 76] on input "checkbox" at bounding box center [371, 72] width 15 height 15
checkbox input "true"
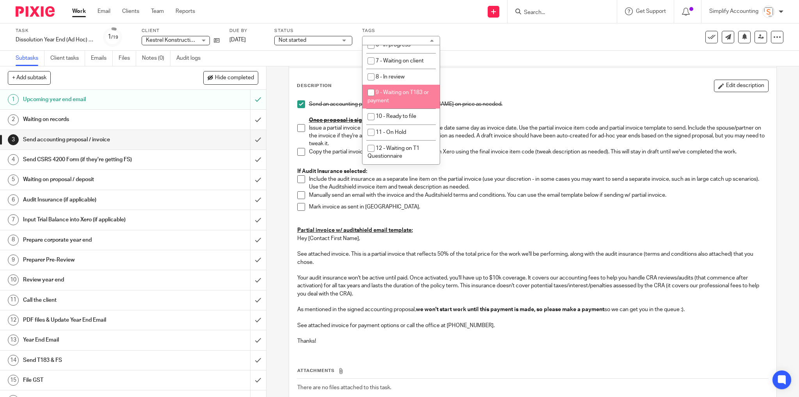
scroll to position [305, 0]
click at [473, 82] on div "Description Edit description" at bounding box center [533, 86] width 472 height 12
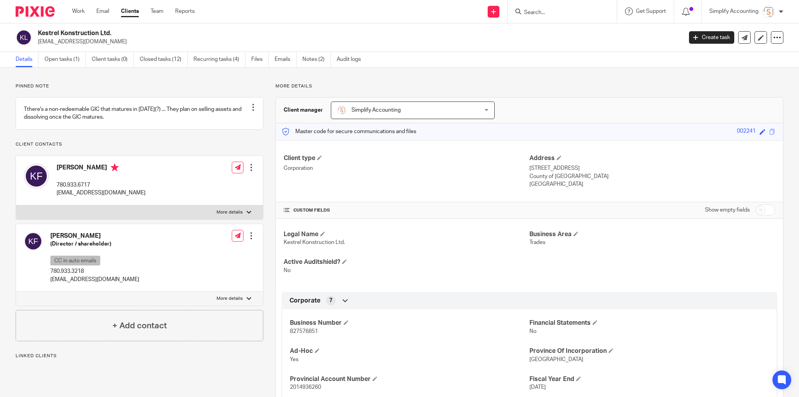
click at [66, 32] on h2 "Kestrel Konstruction Ltd." at bounding box center [294, 33] width 512 height 8
copy div "Kestrel Konstruction Ltd."
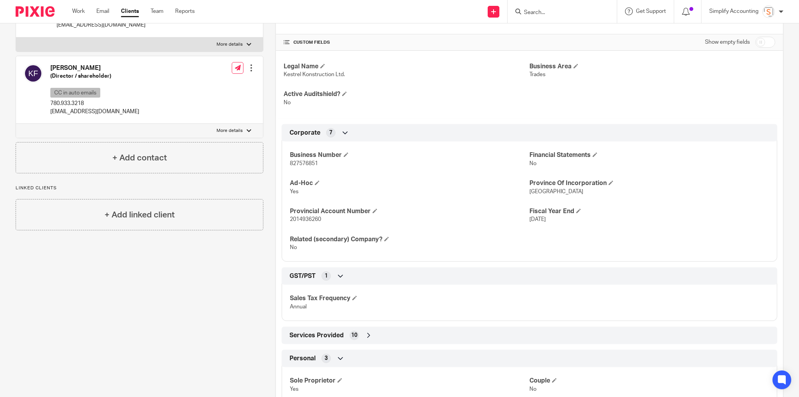
scroll to position [160, 0]
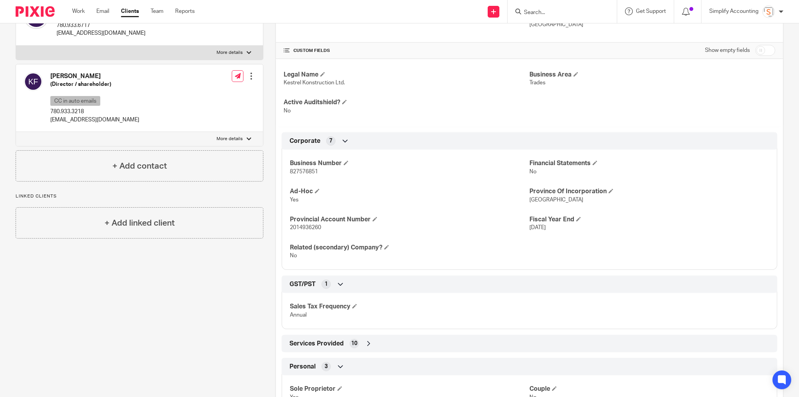
click at [135, 97] on div "[PERSON_NAME] (Director / shareholder) CC in auto emails 780.933.3218 [EMAIL_AD…" at bounding box center [139, 98] width 247 height 68
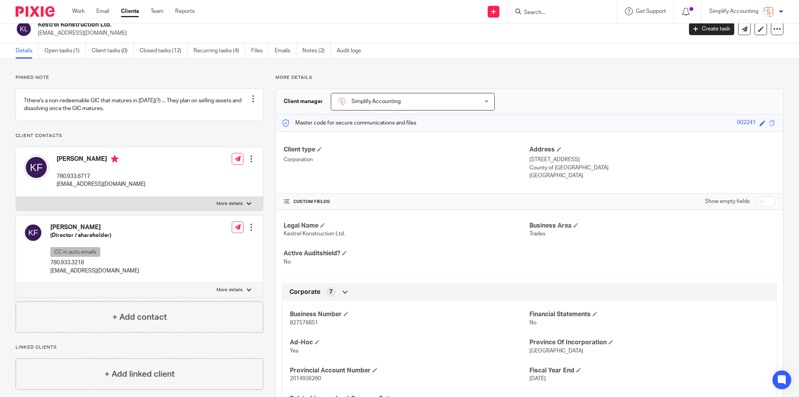
scroll to position [4, 0]
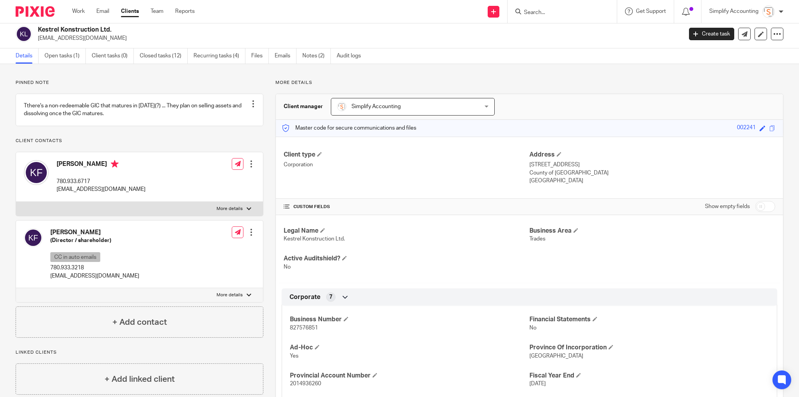
click at [68, 31] on h2 "Kestrel Konstruction Ltd." at bounding box center [294, 30] width 512 height 8
copy div "Kestrel Konstruction Ltd."
drag, startPoint x: 250, startPoint y: 237, endPoint x: 255, endPoint y: 245, distance: 9.3
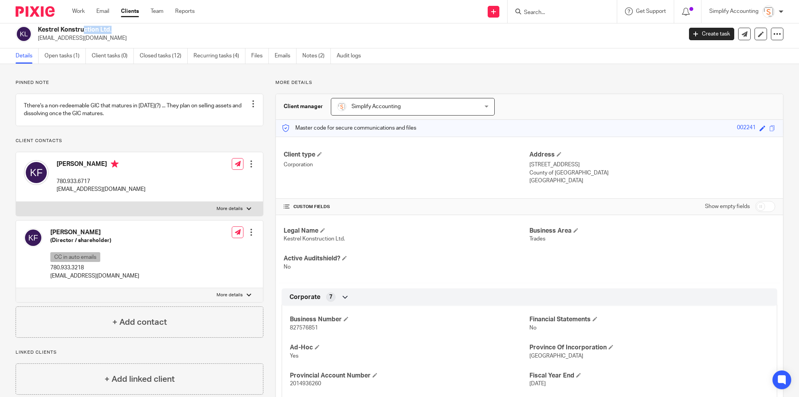
click at [250, 236] on div at bounding box center [251, 232] width 8 height 8
click at [217, 255] on link "Edit contact" at bounding box center [215, 255] width 75 height 11
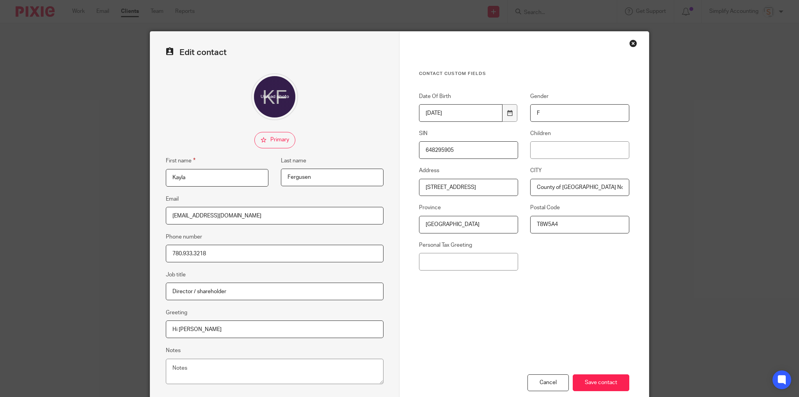
click at [318, 179] on input "Fergusen" at bounding box center [332, 178] width 103 height 18
type input "Ferguson"
click at [594, 374] on input "Save contact" at bounding box center [601, 382] width 57 height 17
click at [598, 381] on input "Save contact" at bounding box center [601, 382] width 57 height 17
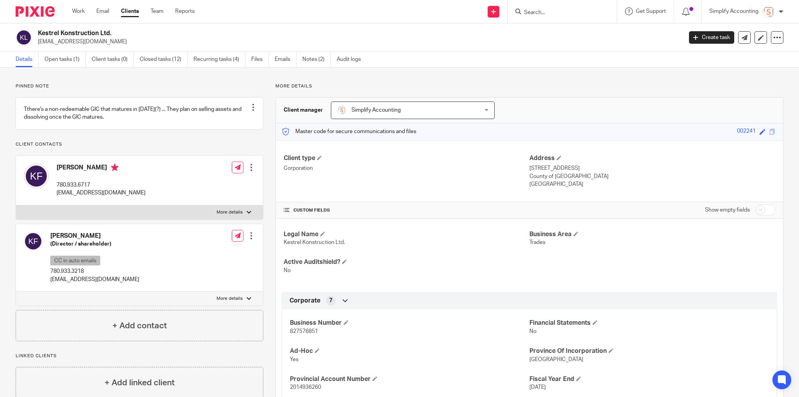
click at [555, 14] on input "Search" at bounding box center [558, 12] width 70 height 7
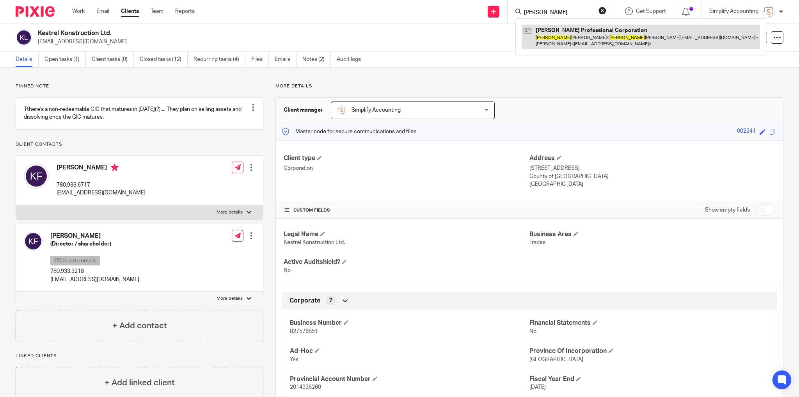
type input "barbara"
click at [567, 32] on link at bounding box center [641, 37] width 238 height 24
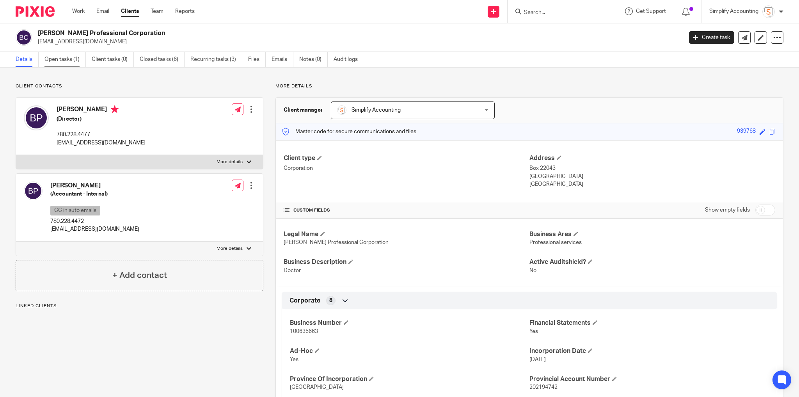
click at [73, 60] on link "Open tasks (1)" at bounding box center [64, 59] width 41 height 15
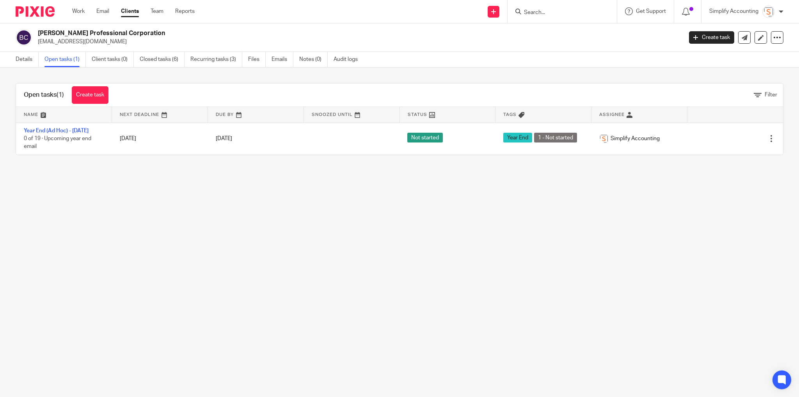
click at [49, 207] on main "Brent Piepgrass Professional Corporation brentpiepgrass@gmail.com Create task U…" at bounding box center [399, 198] width 799 height 397
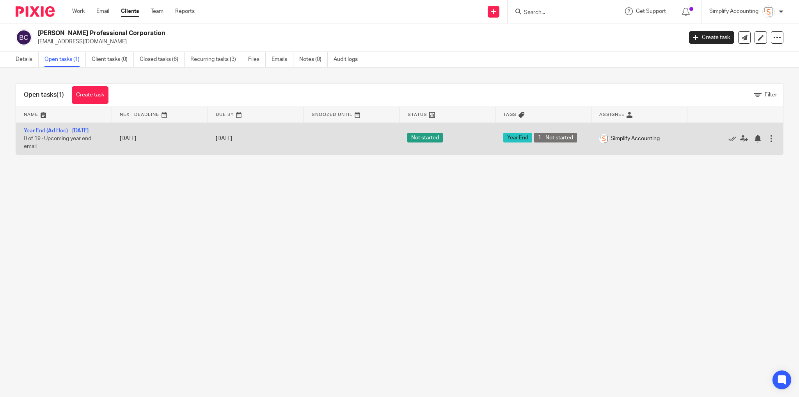
drag, startPoint x: 53, startPoint y: 130, endPoint x: 76, endPoint y: 139, distance: 24.7
click at [53, 130] on link "Year End (Ad Hoc) - [DATE]" at bounding box center [56, 130] width 65 height 5
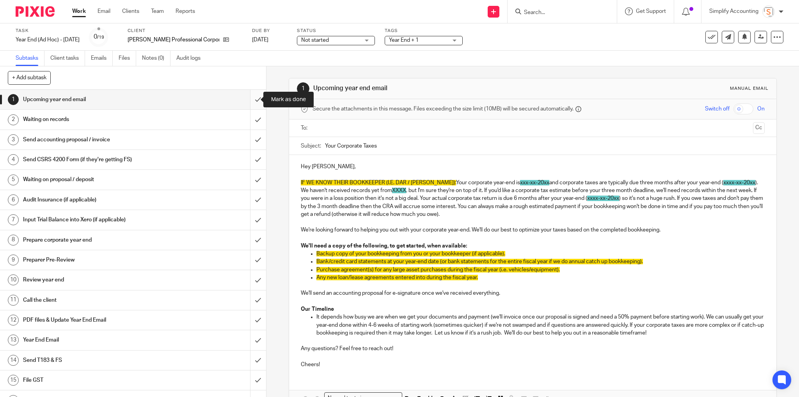
click at [252, 98] on input "submit" at bounding box center [133, 100] width 266 height 20
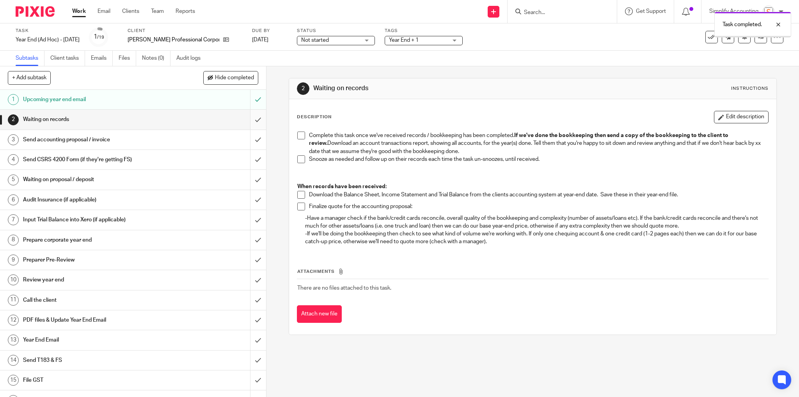
click at [254, 122] on input "submit" at bounding box center [133, 120] width 266 height 20
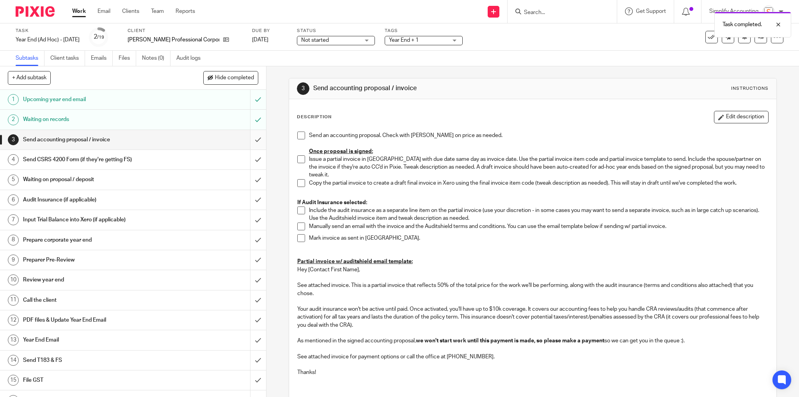
click at [252, 140] on input "submit" at bounding box center [133, 140] width 266 height 20
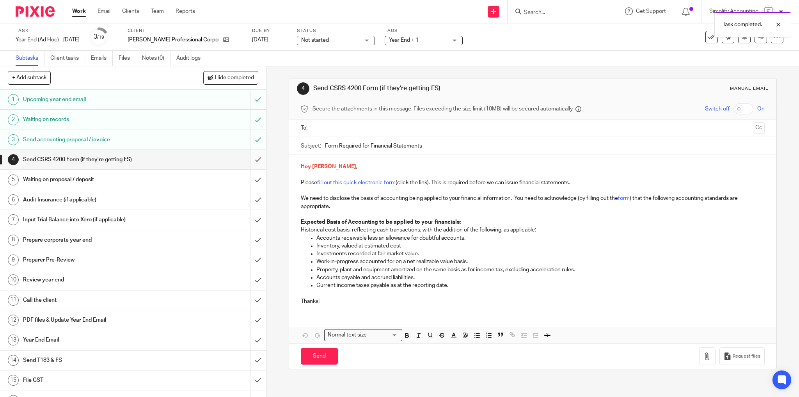
click at [253, 160] on input "submit" at bounding box center [133, 160] width 266 height 20
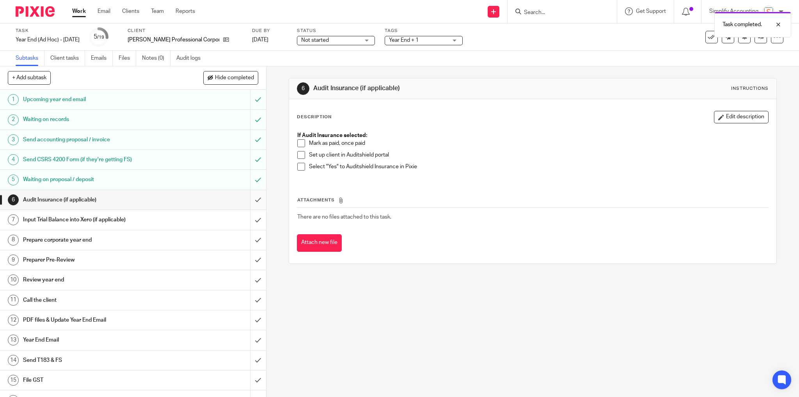
click at [254, 199] on input "submit" at bounding box center [133, 200] width 266 height 20
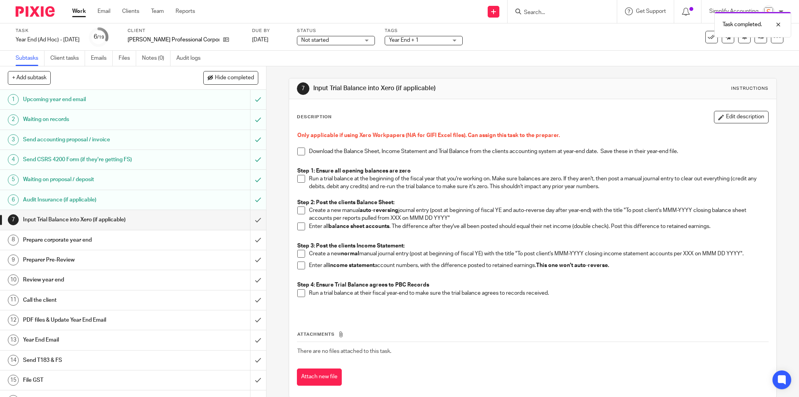
click at [462, 43] on div "Year End + 1" at bounding box center [424, 40] width 78 height 9
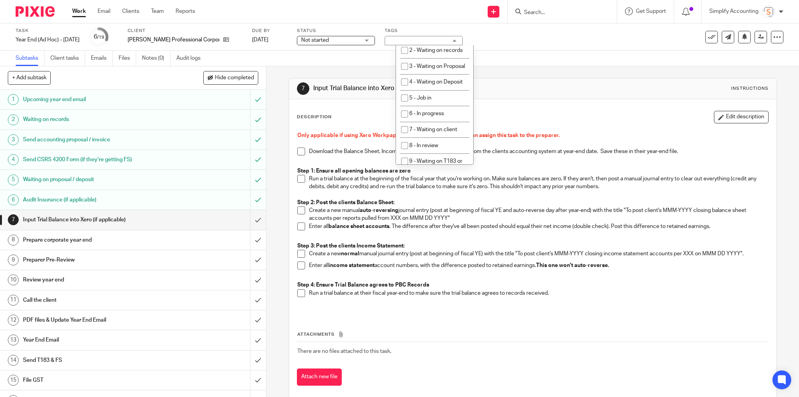
scroll to position [211, 0]
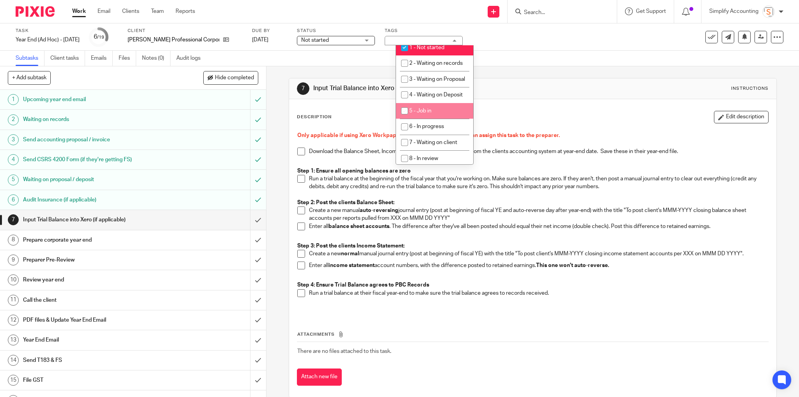
click at [406, 118] on input "checkbox" at bounding box center [404, 110] width 15 height 15
checkbox input "true"
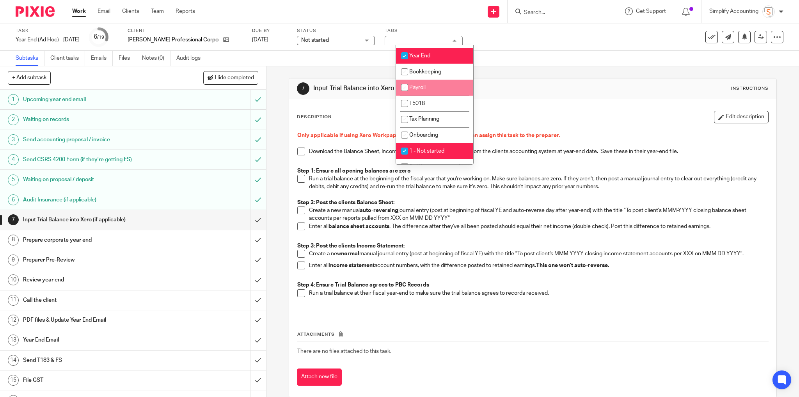
scroll to position [118, 0]
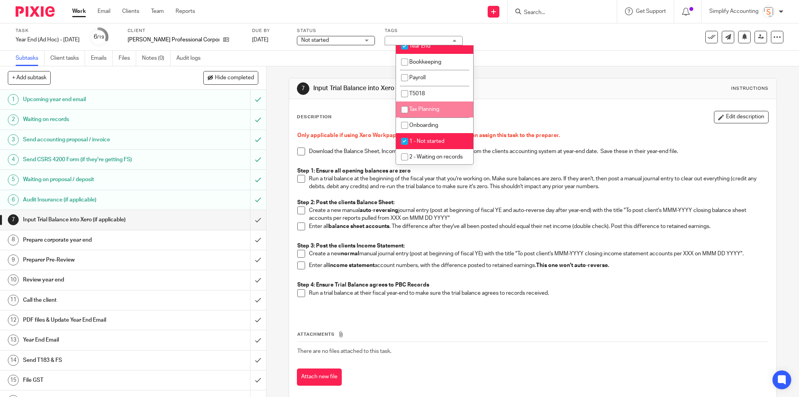
click at [495, 108] on div "Description Edit description Only applicable if using Xero Workpapers (N/A for …" at bounding box center [533, 248] width 488 height 298
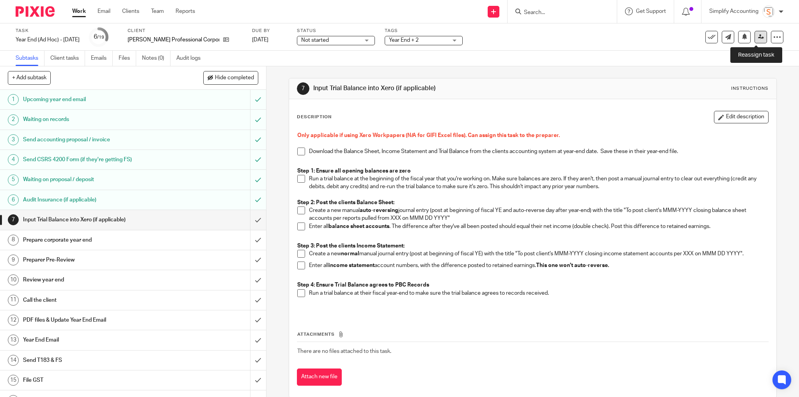
click at [759, 37] on icon at bounding box center [761, 37] width 6 height 6
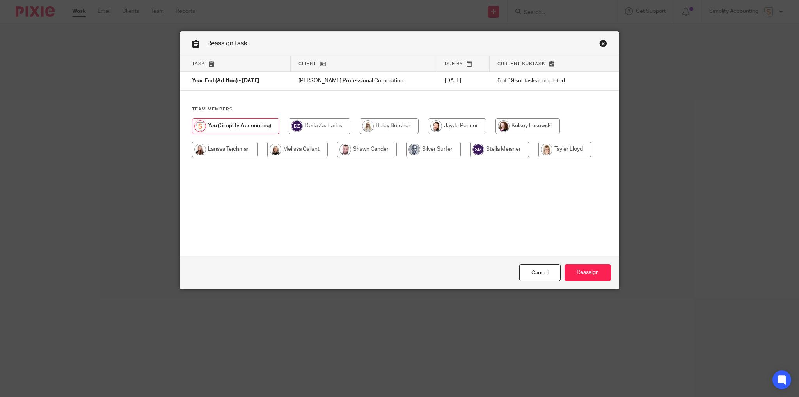
click at [273, 151] on input "radio" at bounding box center [297, 150] width 60 height 16
radio input "true"
click at [583, 269] on input "Reassign" at bounding box center [588, 272] width 46 height 17
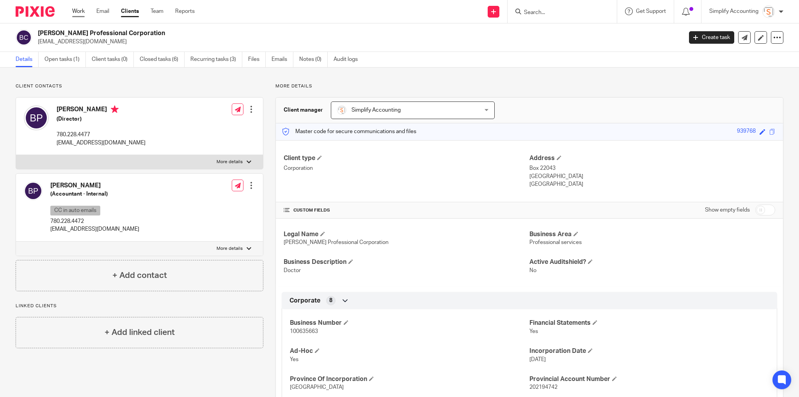
click at [78, 12] on link "Work" at bounding box center [78, 11] width 12 height 8
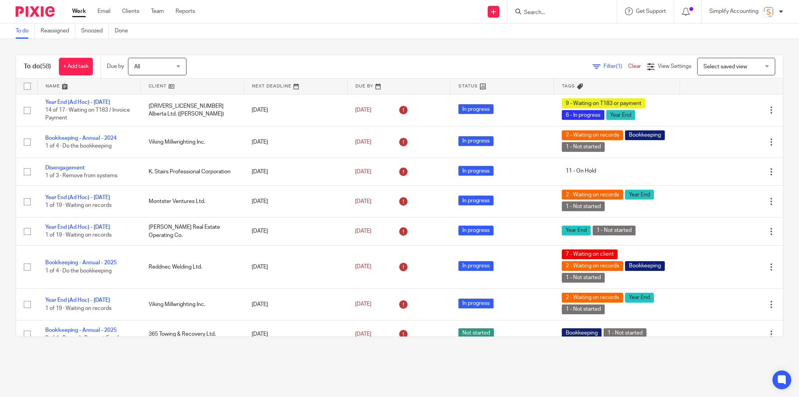
click at [536, 18] on div at bounding box center [562, 11] width 109 height 23
click at [538, 10] on input "Search" at bounding box center [558, 12] width 70 height 7
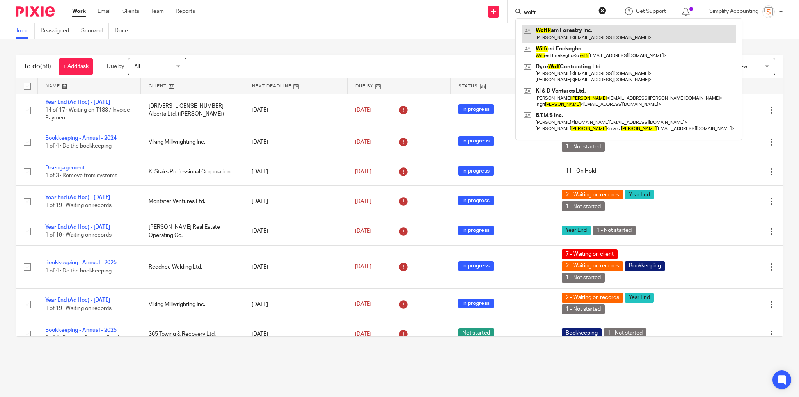
type input "wolfr"
click at [577, 33] on link at bounding box center [629, 34] width 215 height 18
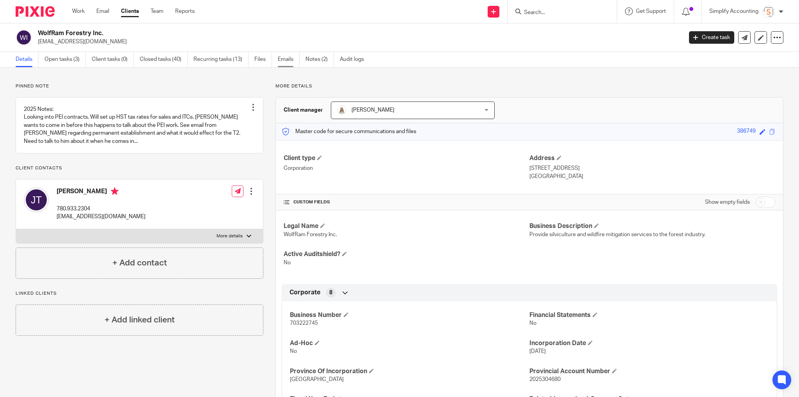
click at [291, 60] on link "Emails" at bounding box center [289, 59] width 22 height 15
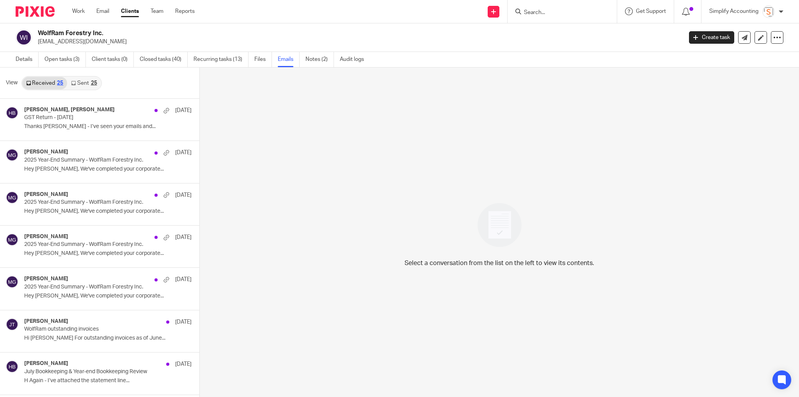
click at [81, 82] on link "Sent 25" at bounding box center [84, 83] width 34 height 12
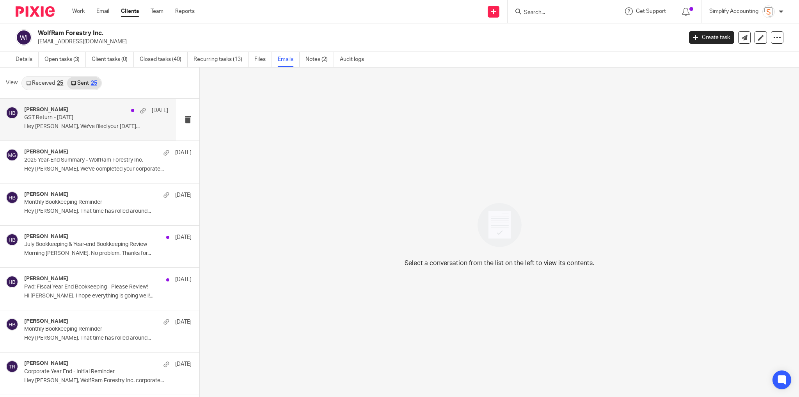
scroll to position [1, 0]
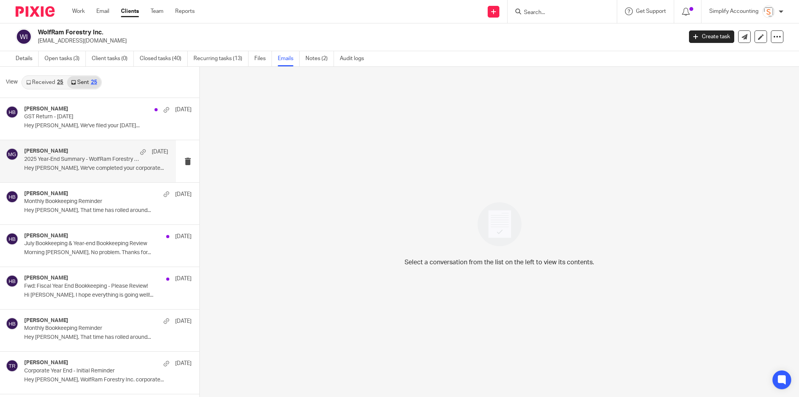
click at [111, 150] on div "Melissa Gallant Sep 5" at bounding box center [96, 152] width 144 height 8
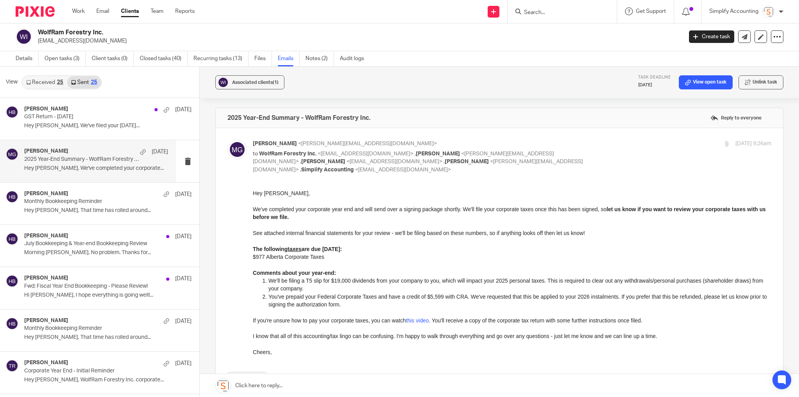
scroll to position [0, 0]
click at [550, 16] on form at bounding box center [564, 12] width 83 height 10
click at [556, 10] on input "Search" at bounding box center [558, 12] width 70 height 7
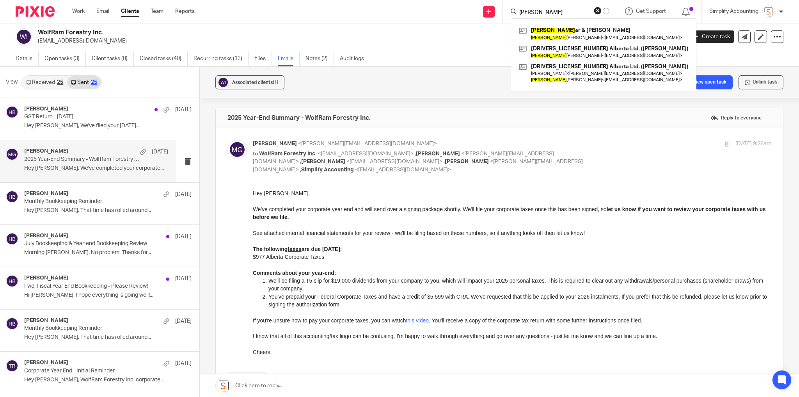
type input "jennifer"
drag, startPoint x: 564, startPoint y: 12, endPoint x: 505, endPoint y: 19, distance: 59.7
click at [505, 19] on div "Send new email Create task Add client Request signature jennifer Jennifer & Ter…" at bounding box center [502, 11] width 593 height 23
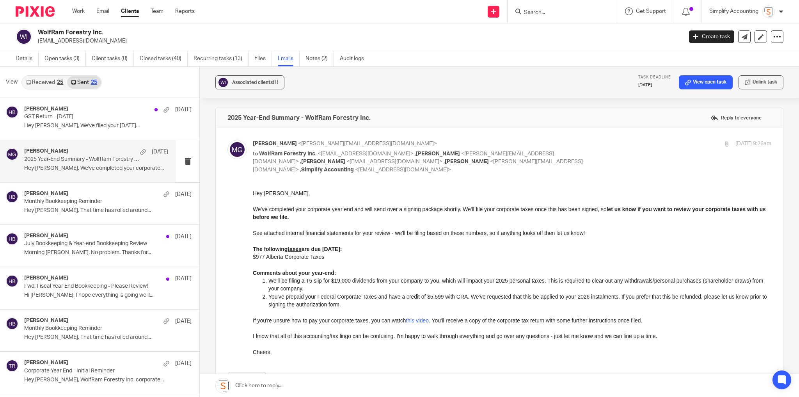
type input "1"
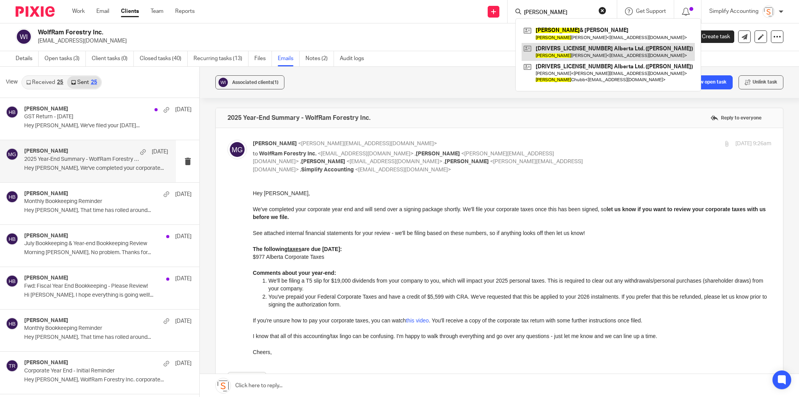
type input "jennifer"
click at [561, 51] on link at bounding box center [608, 52] width 173 height 18
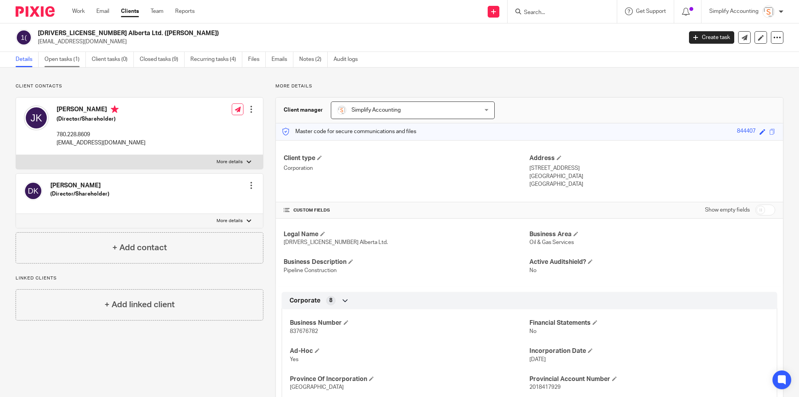
click at [69, 57] on link "Open tasks (1)" at bounding box center [64, 59] width 41 height 15
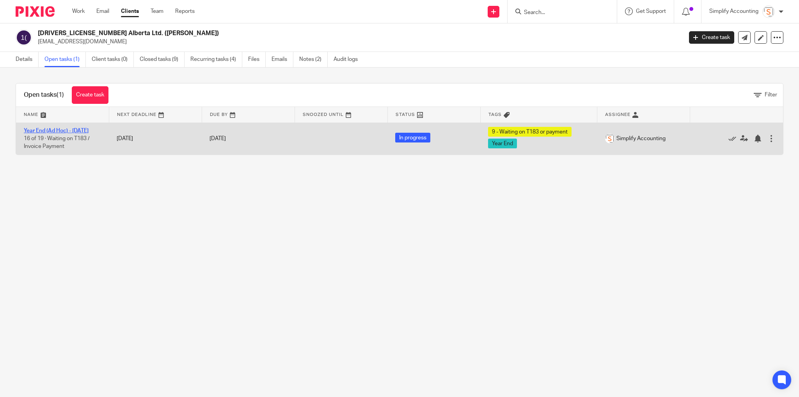
click at [36, 130] on link "Year End (Ad Hoc) - [DATE]" at bounding box center [56, 130] width 65 height 5
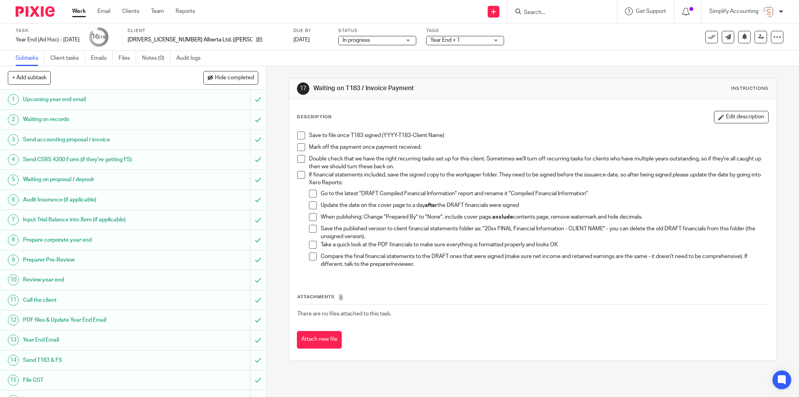
click at [532, 5] on div at bounding box center [562, 11] width 109 height 23
click at [537, 12] on input "Search" at bounding box center [558, 12] width 70 height 7
type input "smc"
click at [569, 40] on link at bounding box center [605, 37] width 167 height 24
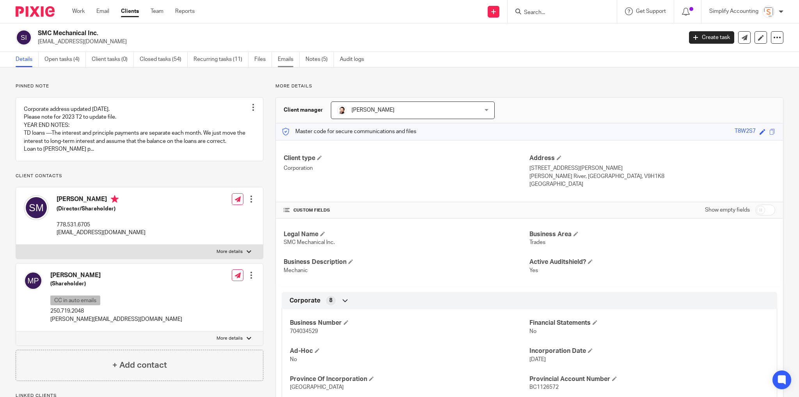
click at [285, 59] on link "Emails" at bounding box center [289, 59] width 22 height 15
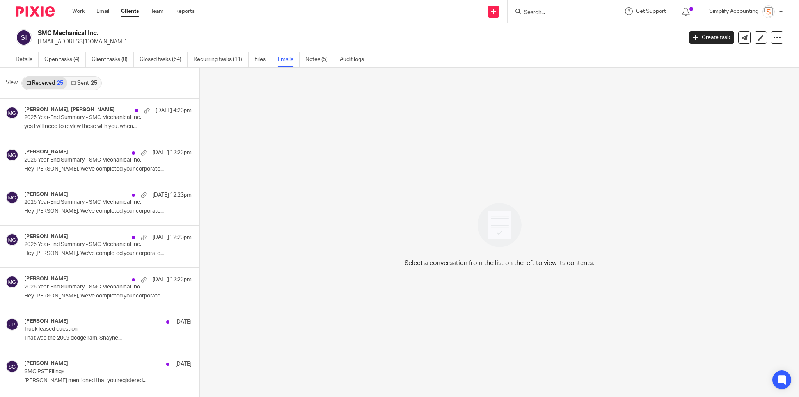
click at [82, 83] on link "Sent 25" at bounding box center [84, 83] width 34 height 12
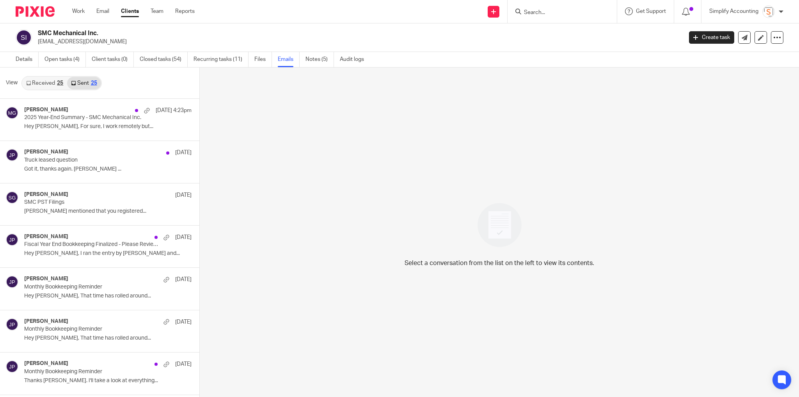
scroll to position [1, 0]
click at [76, 124] on p "Hey [PERSON_NAME], For sure, I work remotely but..." at bounding box center [96, 126] width 144 height 7
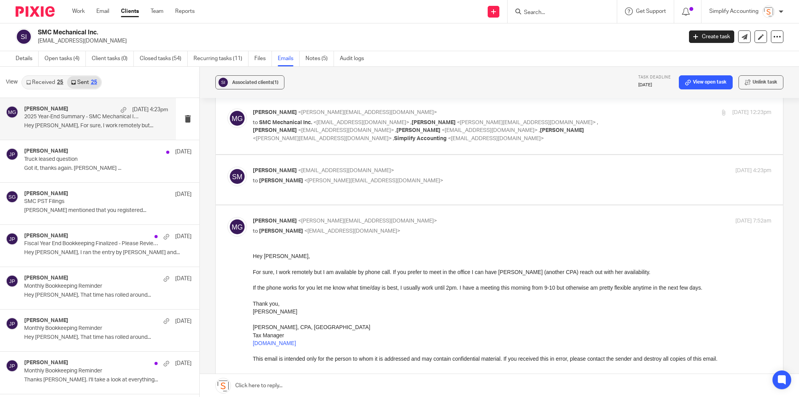
scroll to position [0, 0]
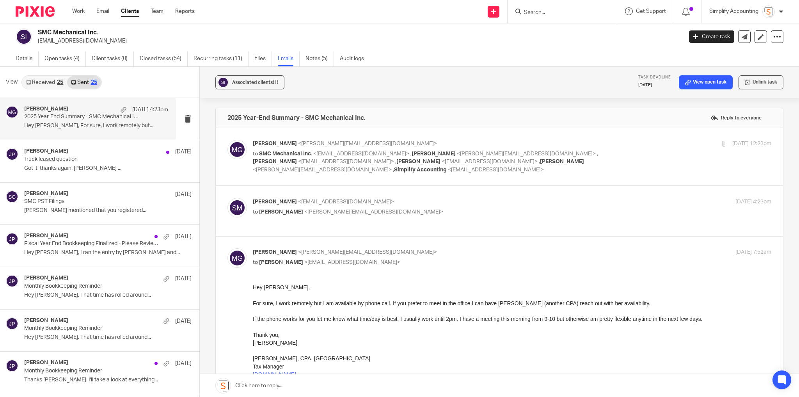
click at [390, 174] on label at bounding box center [499, 156] width 567 height 57
click at [227, 140] on input "checkbox" at bounding box center [227, 139] width 0 height 0
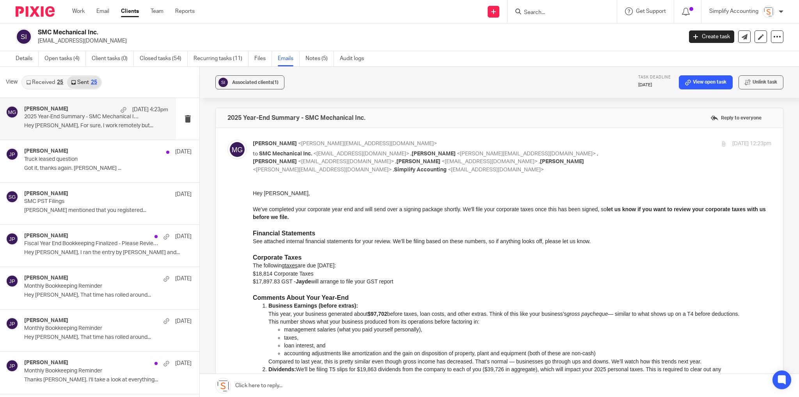
click at [397, 180] on div "Melissa Gallant <melissa@simplifyaccounting.ca> to SMC Mechanical Inc. <smcmech…" at bounding box center [499, 338] width 544 height 396
click at [402, 144] on p "Melissa Gallant <melissa@simplifyaccounting.ca>" at bounding box center [426, 144] width 346 height 8
checkbox input "false"
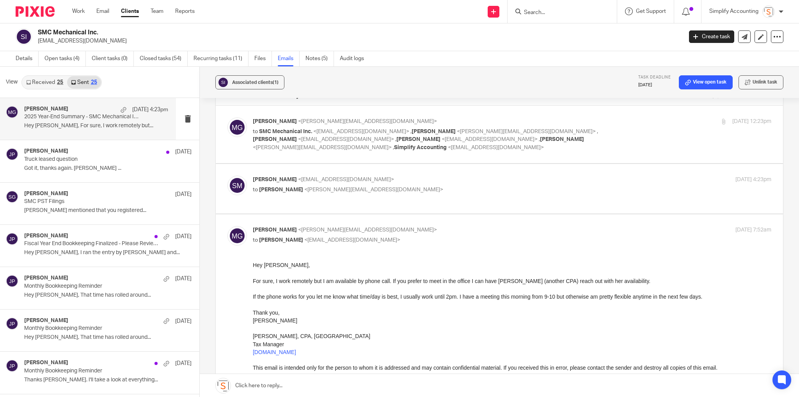
scroll to position [31, 0]
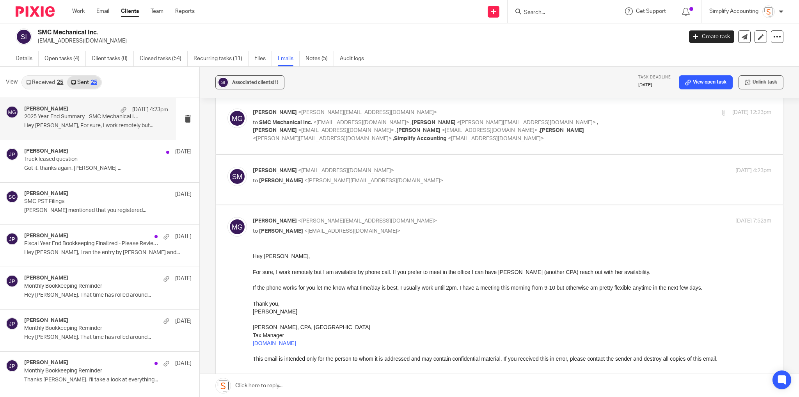
click at [405, 169] on p "shayne mcnulty <smcmechanics@gmail.com>" at bounding box center [426, 171] width 346 height 8
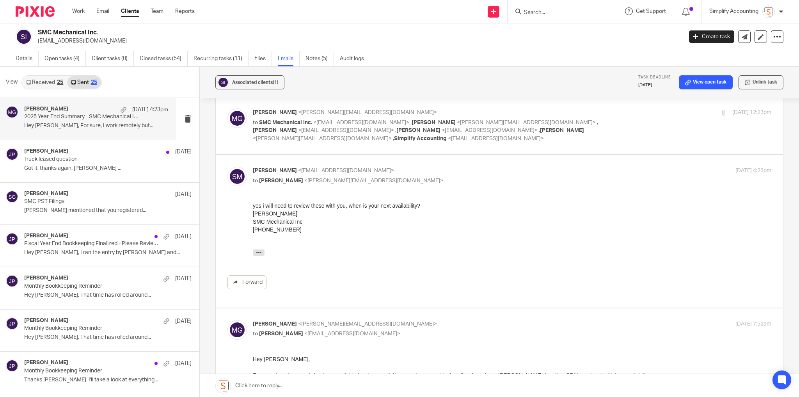
scroll to position [0, 0]
click at [416, 171] on p "shayne mcnulty <smcmechanics@gmail.com>" at bounding box center [426, 171] width 346 height 8
checkbox input "false"
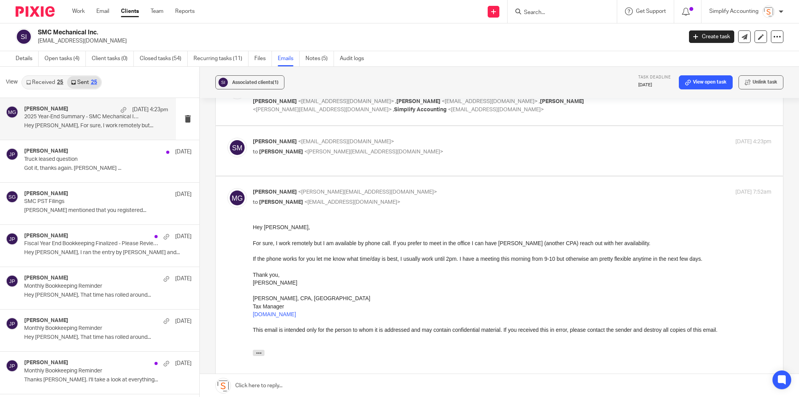
scroll to position [94, 0]
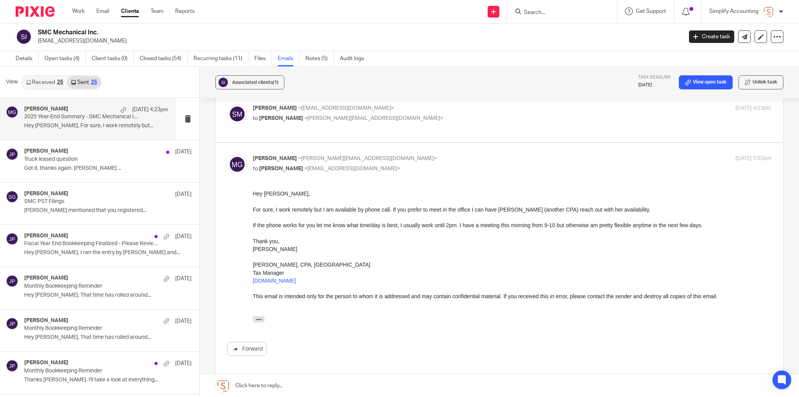
click at [531, 7] on form at bounding box center [564, 12] width 83 height 10
click at [534, 11] on input "Search" at bounding box center [558, 12] width 70 height 7
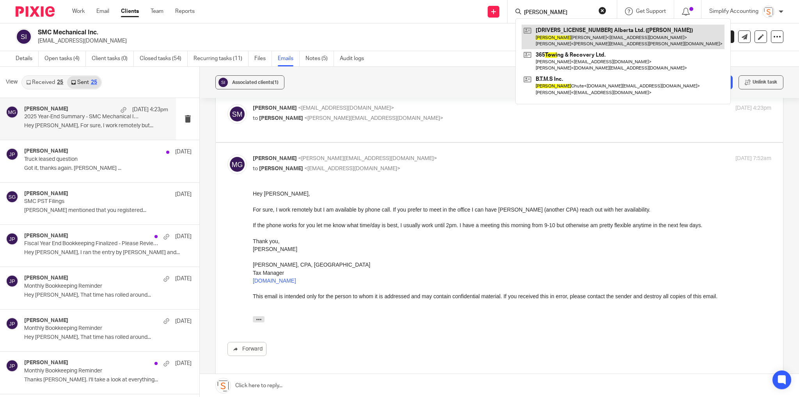
type input "toni"
click at [574, 34] on link at bounding box center [623, 37] width 203 height 24
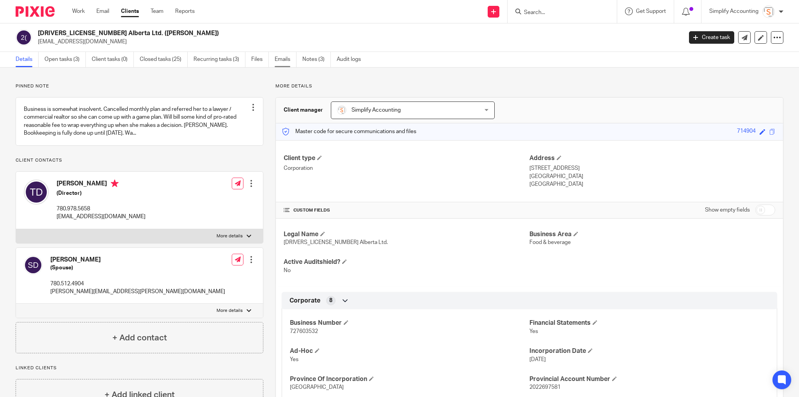
click at [284, 62] on link "Emails" at bounding box center [286, 59] width 22 height 15
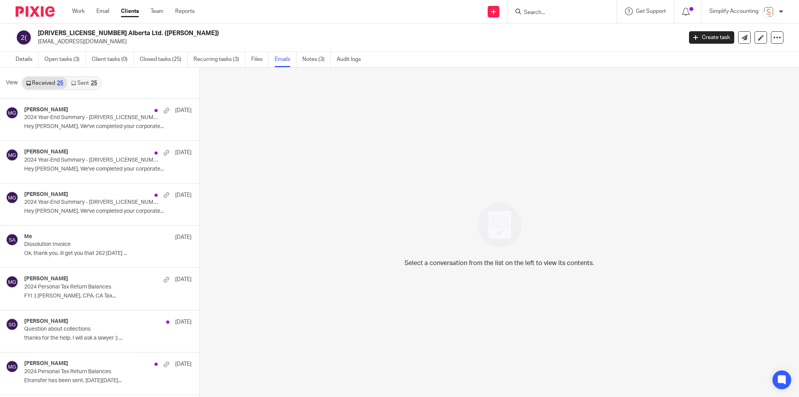
click at [78, 82] on link "Sent 25" at bounding box center [84, 83] width 34 height 12
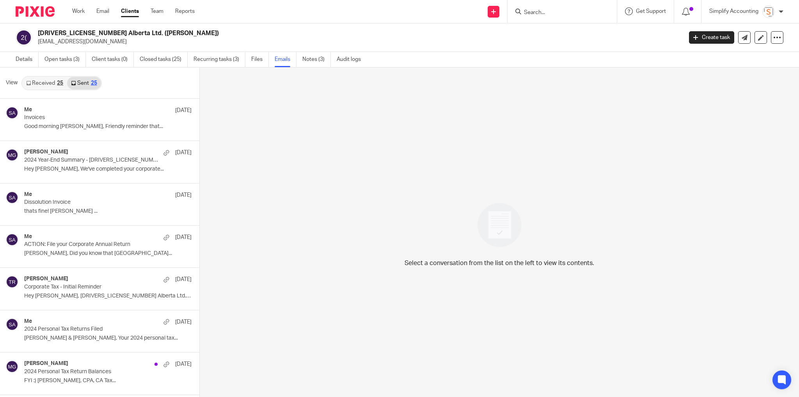
scroll to position [1, 0]
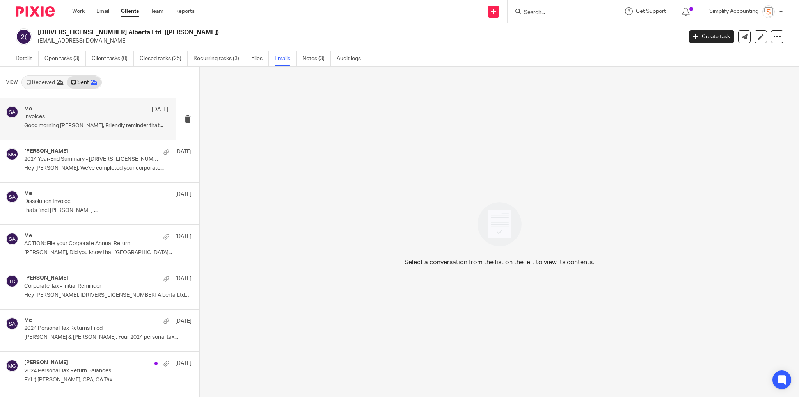
click at [132, 124] on p "Good morning Toni, Friendly reminder that..." at bounding box center [96, 126] width 144 height 7
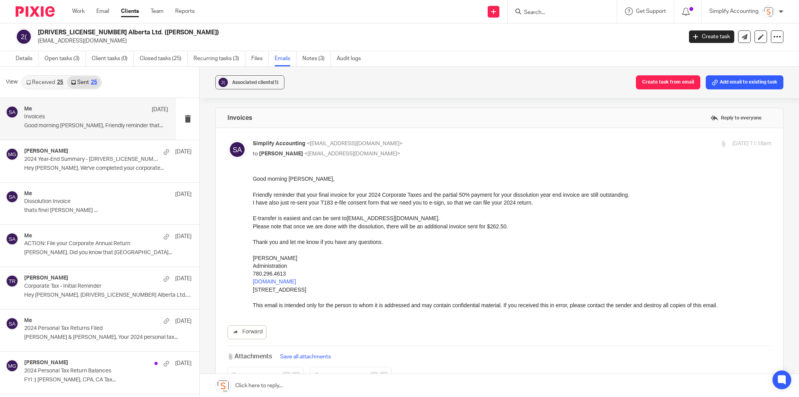
scroll to position [0, 0]
click at [568, 9] on form at bounding box center [564, 12] width 83 height 10
click at [528, 7] on form at bounding box center [564, 12] width 83 height 10
click at [535, 14] on input "Search" at bounding box center [558, 12] width 70 height 7
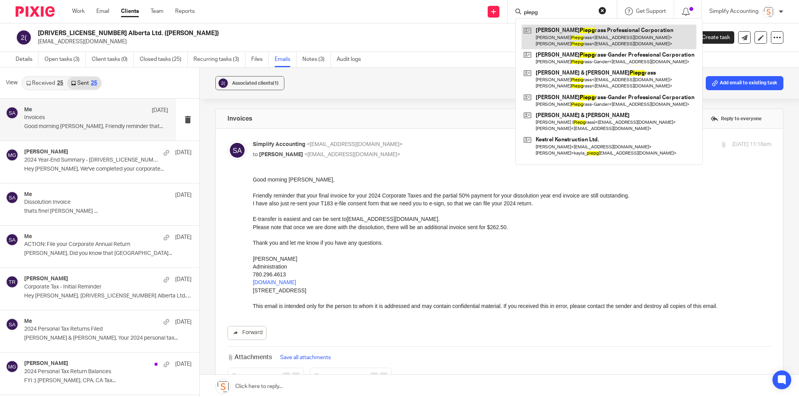
type input "piepg"
click at [588, 36] on link at bounding box center [609, 37] width 175 height 24
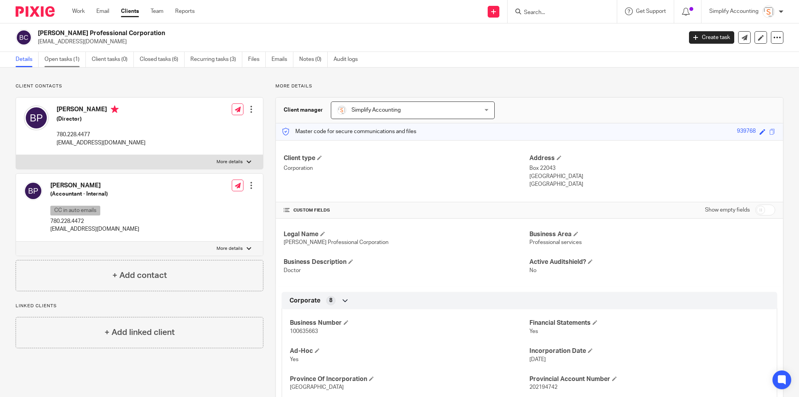
click at [59, 57] on link "Open tasks (1)" at bounding box center [64, 59] width 41 height 15
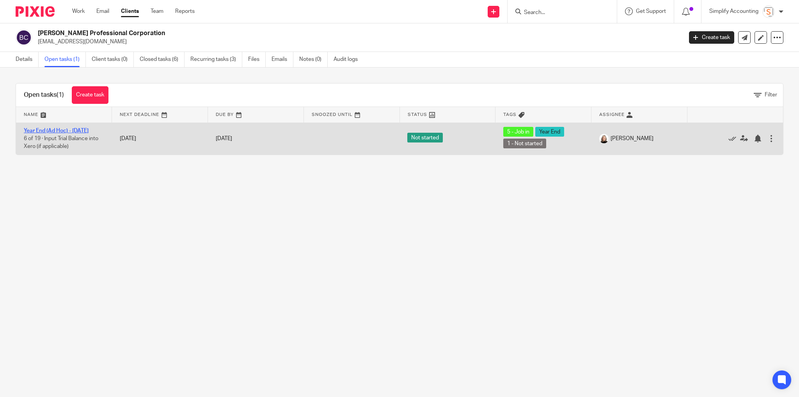
click at [48, 130] on link "Year End (Ad Hoc) - [DATE]" at bounding box center [56, 130] width 65 height 5
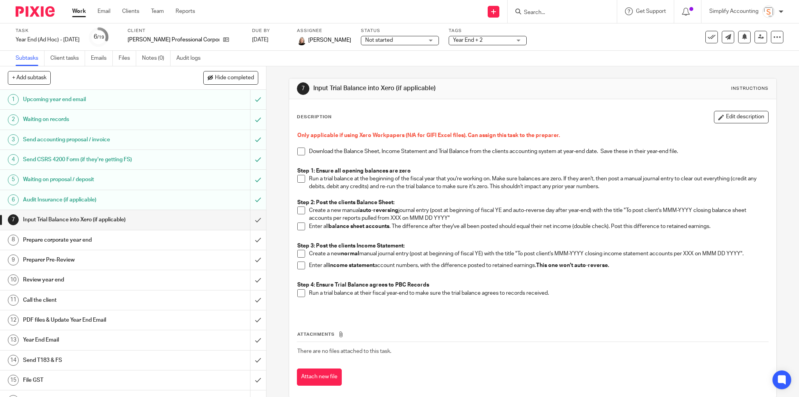
click at [85, 316] on h1 "PDF files & Update Year End Email" at bounding box center [96, 320] width 146 height 12
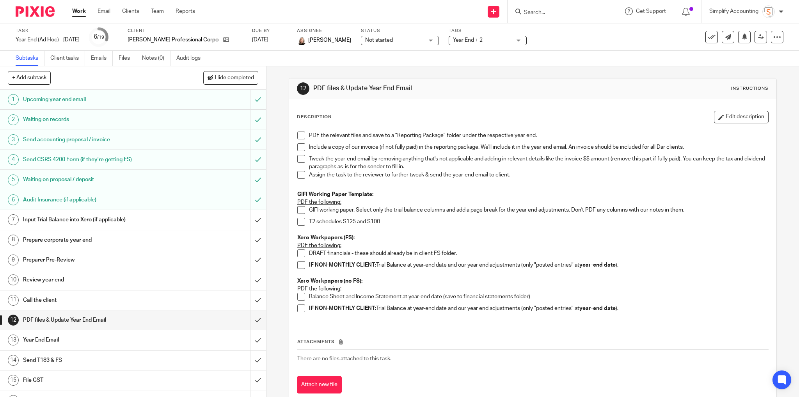
click at [541, 136] on p "PDF the relevant files and save to a "Reporting Package" folder under the respe…" at bounding box center [539, 135] width 460 height 8
click at [716, 112] on button "Edit description" at bounding box center [741, 117] width 55 height 12
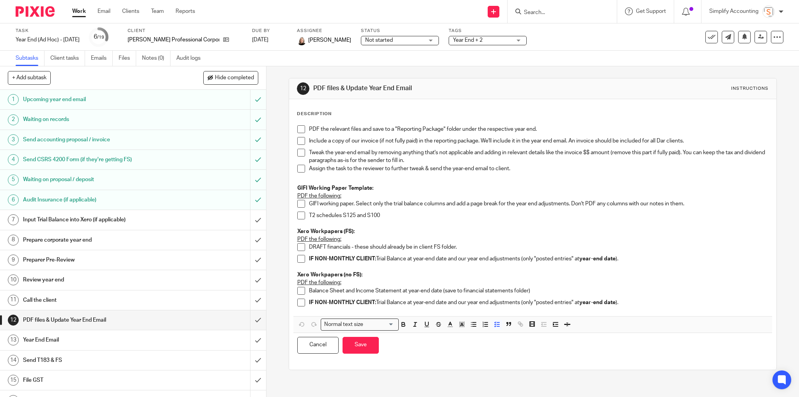
click at [556, 125] on p "PDF the relevant files and save to a "Reporting Package" folder under the respe…" at bounding box center [539, 129] width 460 height 8
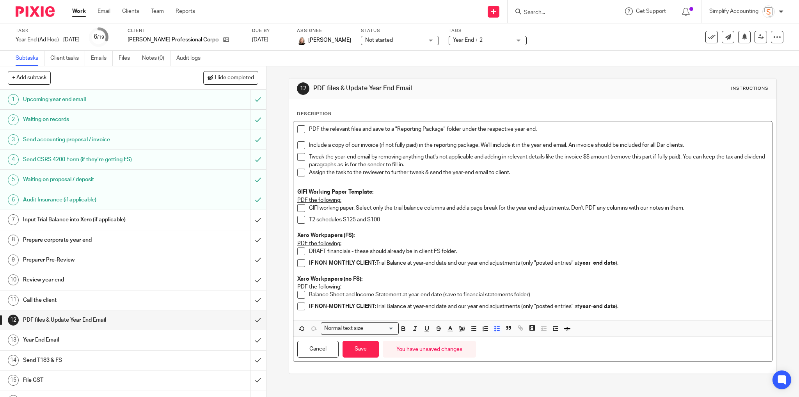
click at [542, 127] on p "PDF the relevant files and save to a "Reporting Package" folder under the respe…" at bounding box center [539, 129] width 460 height 8
click at [685, 143] on p "Include a copy of our invoice (if not fully paid) in the reporting package. We'…" at bounding box center [539, 145] width 460 height 8
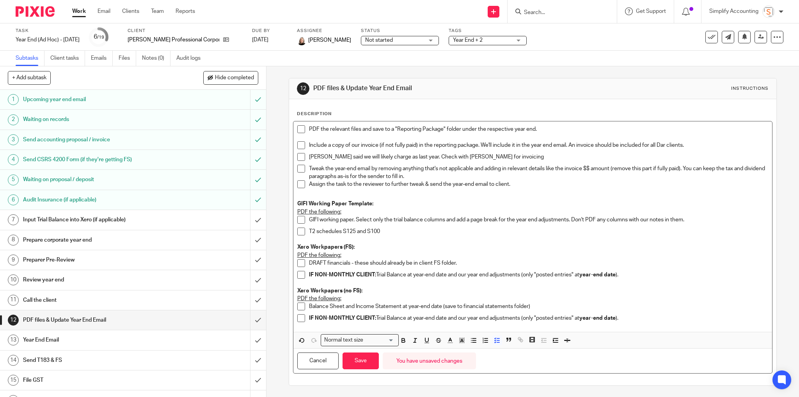
drag, startPoint x: 462, startPoint y: 155, endPoint x: 473, endPoint y: 163, distance: 13.4
click at [463, 155] on p "Shawn said we will likely charge as last year. Check with Melissa for invoicing" at bounding box center [539, 157] width 460 height 8
drag, startPoint x: 503, startPoint y: 155, endPoint x: 512, endPoint y: 163, distance: 11.9
click at [503, 155] on p "Shawn said we will likely charge as last year. Check with Melissa before invoic…" at bounding box center [539, 157] width 460 height 8
click at [540, 156] on p "Shawn said we will likely charge as last year. Check with Melissa before invoic…" at bounding box center [539, 157] width 460 height 8
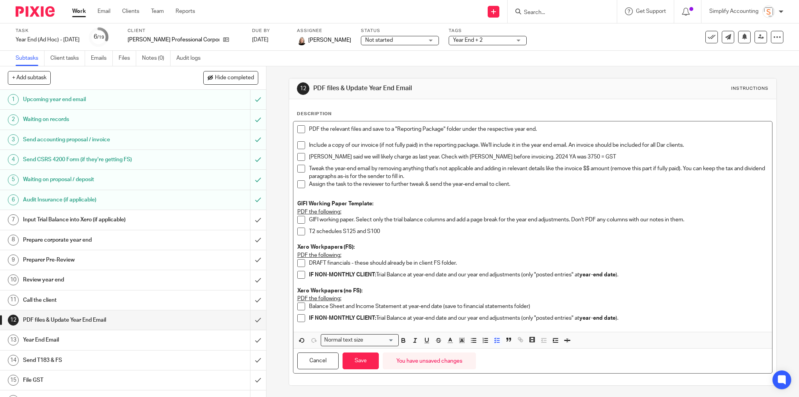
drag, startPoint x: 536, startPoint y: 153, endPoint x: 540, endPoint y: 161, distance: 8.7
click at [537, 155] on p "Shawn said we will likely charge as last year. Check with Melissa before invoic…" at bounding box center [539, 157] width 460 height 8
drag, startPoint x: 523, startPoint y: 154, endPoint x: 528, endPoint y: 162, distance: 9.8
click at [524, 154] on p "Shawn said we will likely charge as last year. Check with Melissa before invoic…" at bounding box center [539, 157] width 460 height 8
click at [588, 157] on p "Shawn said we will likely charge as last year. Check with Melissa before invoic…" at bounding box center [539, 157] width 460 height 8
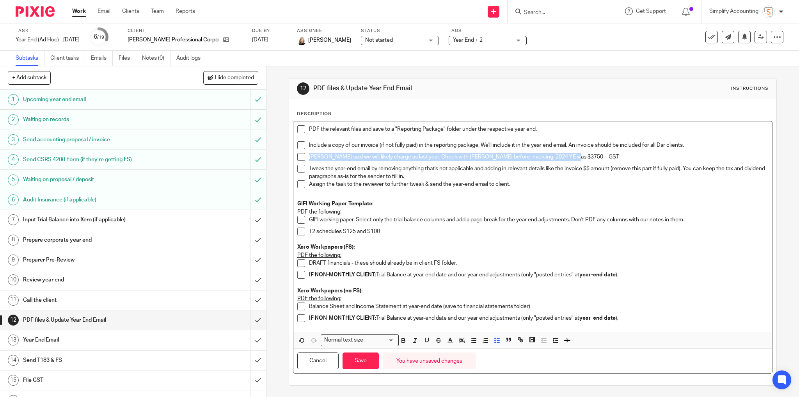
drag, startPoint x: 573, startPoint y: 158, endPoint x: 308, endPoint y: 158, distance: 264.9
click at [309, 156] on p "Shawn said we will likely charge as last year. Check with Melissa before invoic…" at bounding box center [539, 157] width 460 height 8
click at [404, 338] on icon "button" at bounding box center [403, 340] width 7 height 7
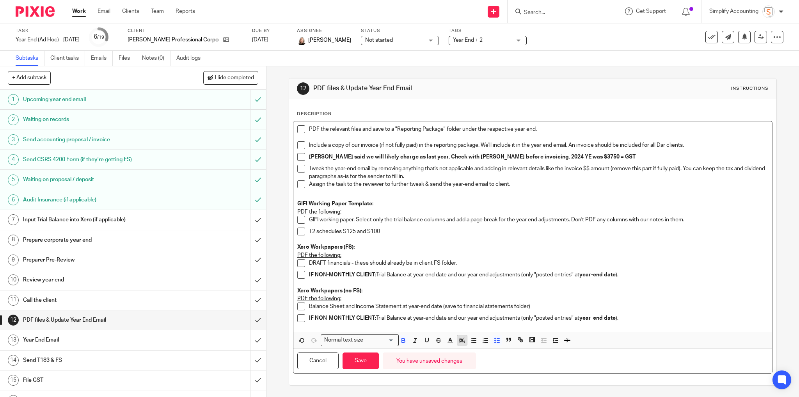
click at [464, 342] on rect "button" at bounding box center [464, 342] width 0 height 0
click at [466, 348] on li "color:#FCDC00" at bounding box center [469, 350] width 6 height 6
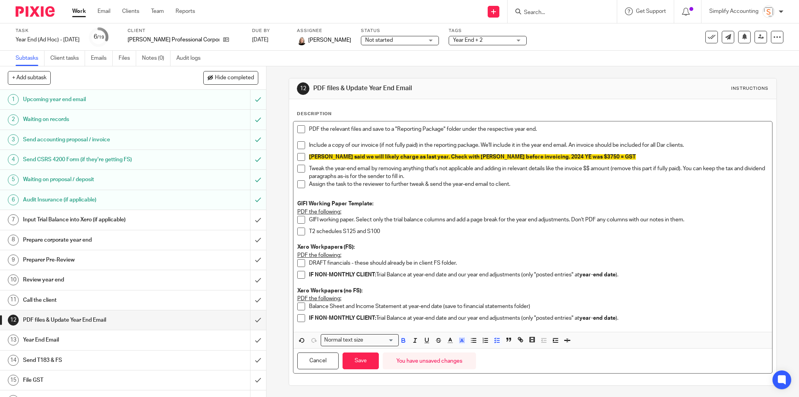
click at [526, 261] on p "DRAFT financials - these should already be in client FS folder." at bounding box center [539, 263] width 460 height 8
click at [458, 339] on icon "button" at bounding box center [461, 340] width 7 height 7
drag, startPoint x: 632, startPoint y: 251, endPoint x: 631, endPoint y: 247, distance: 4.0
click at [631, 249] on div "PDF the relevant files and save to a "Reporting Package" folder under the respe…" at bounding box center [532, 226] width 479 height 210
click at [569, 155] on span "Shawn said we will likely charge as last year. Check with Melissa before invoic…" at bounding box center [472, 156] width 327 height 5
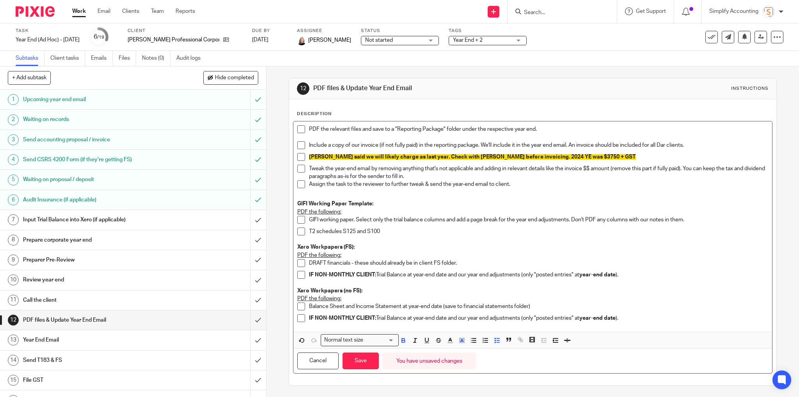
drag, startPoint x: 599, startPoint y: 188, endPoint x: 612, endPoint y: 205, distance: 21.8
click at [599, 187] on p "Assign the task to the reviewer to further tweak & send the year-end email to c…" at bounding box center [539, 184] width 460 height 8
click at [360, 361] on button "Save" at bounding box center [361, 360] width 36 height 17
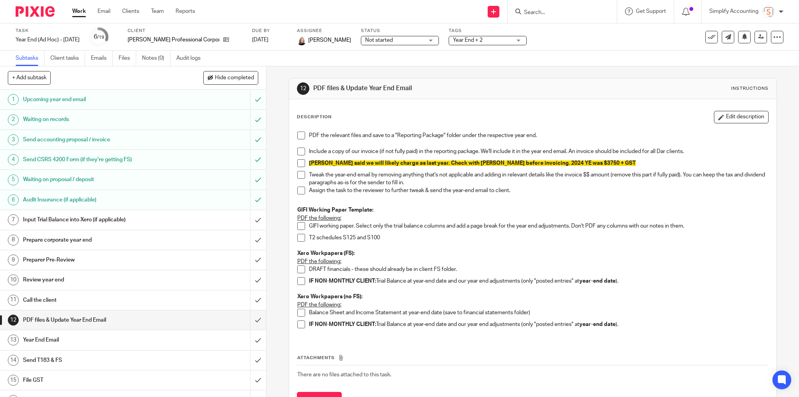
click at [76, 12] on link "Work" at bounding box center [79, 11] width 14 height 8
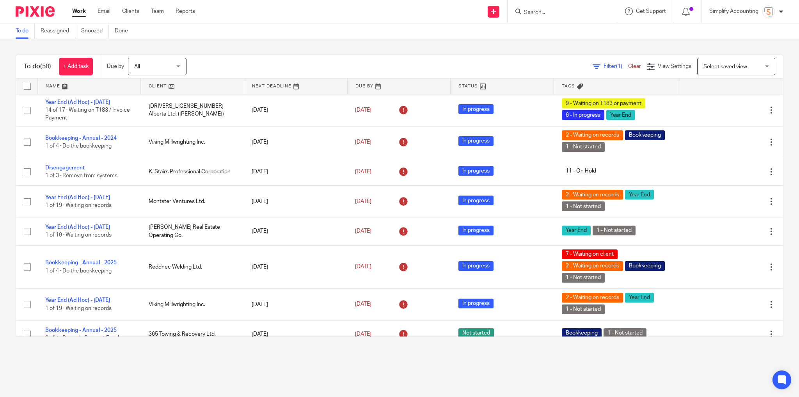
click at [547, 14] on input "Search" at bounding box center [558, 12] width 70 height 7
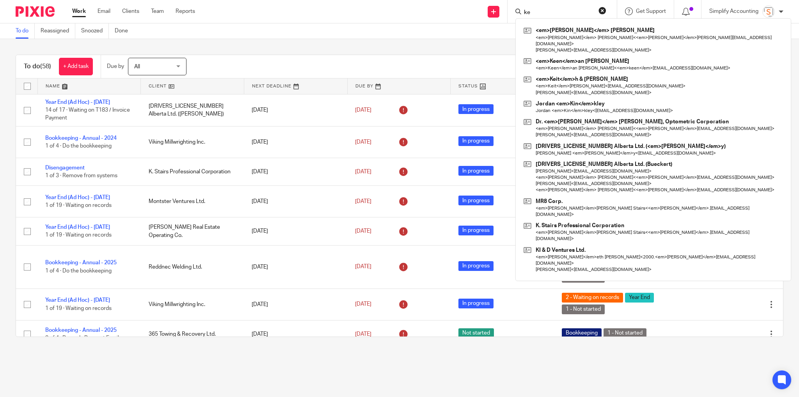
type input "k"
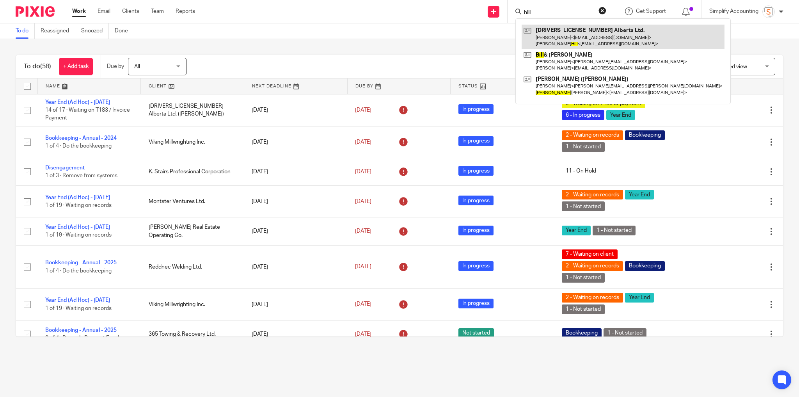
type input "hill"
click at [563, 36] on link at bounding box center [623, 37] width 203 height 24
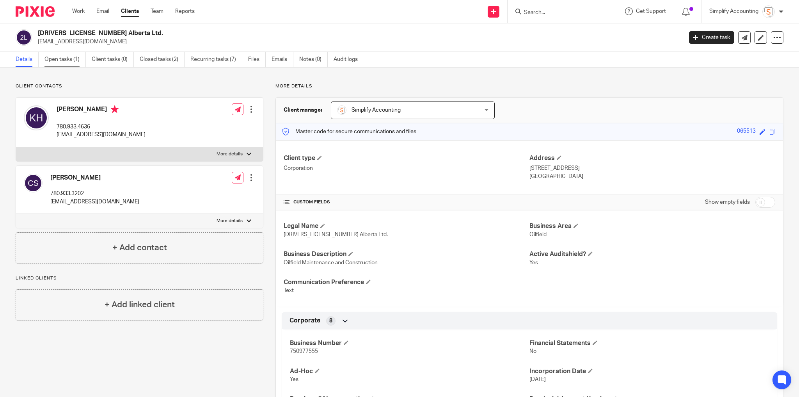
click at [64, 57] on link "Open tasks (1)" at bounding box center [64, 59] width 41 height 15
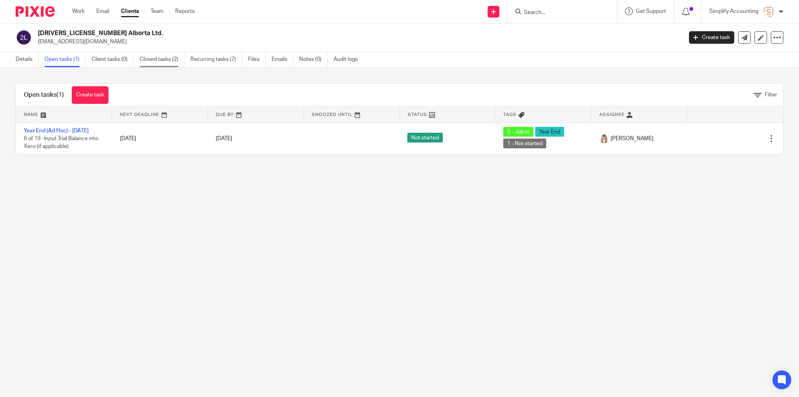
click at [171, 60] on link "Closed tasks (2)" at bounding box center [162, 59] width 45 height 15
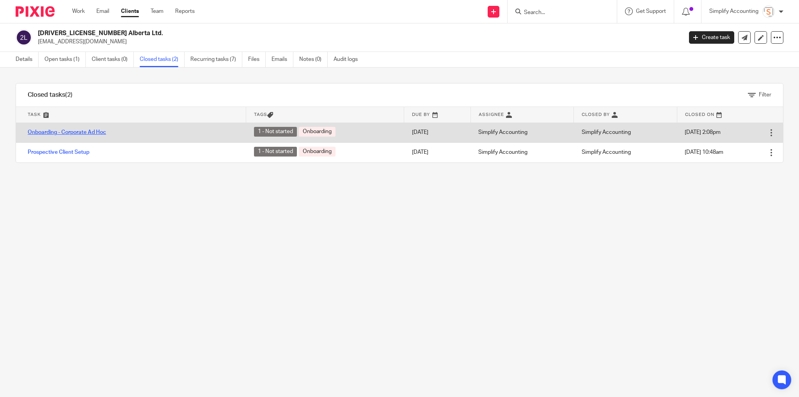
click at [69, 132] on link "Onboarding - Corporate Ad Hoc" at bounding box center [67, 132] width 78 height 5
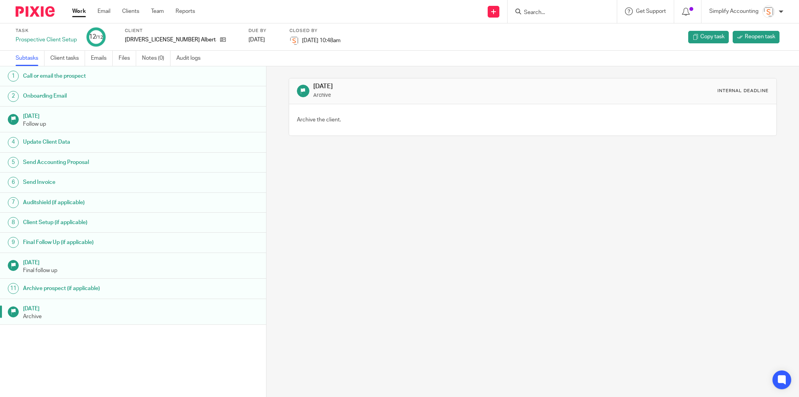
click at [74, 75] on h1 "Call or email the prospect" at bounding box center [101, 76] width 157 height 12
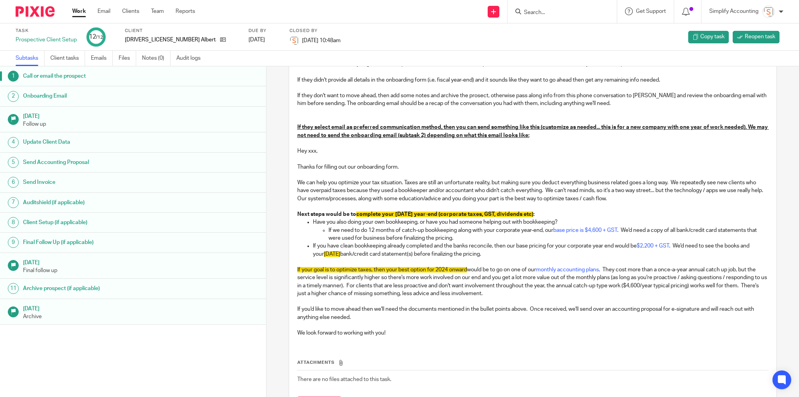
scroll to position [311, 0]
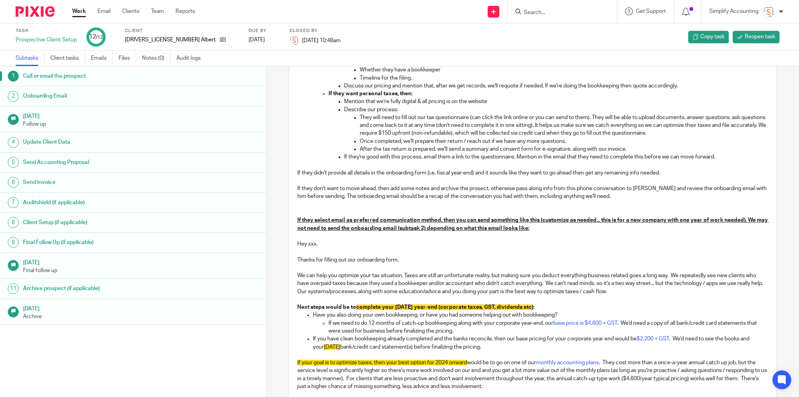
click at [63, 97] on h1 "Onboarding Email" at bounding box center [101, 96] width 157 height 12
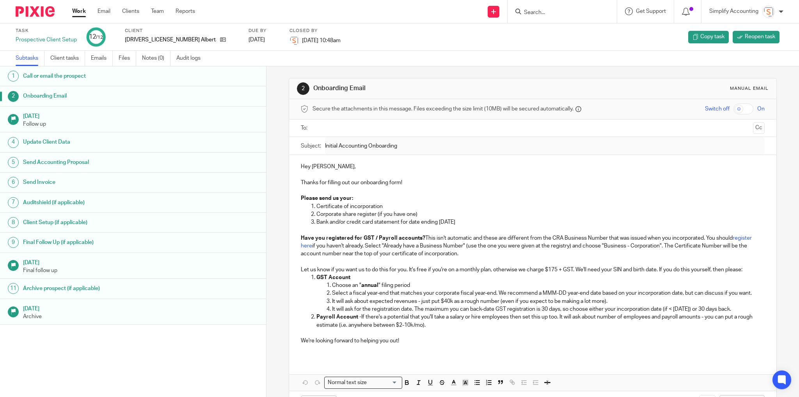
click at [69, 140] on h1 "Update Client Data" at bounding box center [101, 142] width 157 height 12
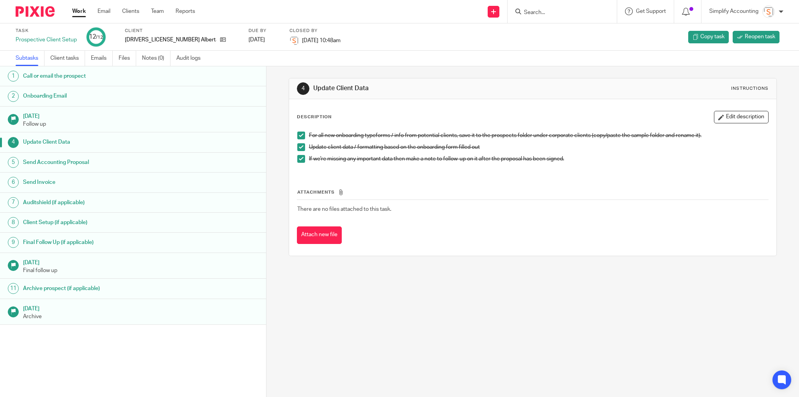
click at [620, 219] on div "Attachments There are no files attached to this task. Attach new file" at bounding box center [533, 208] width 472 height 71
click at [220, 39] on icon at bounding box center [223, 40] width 6 height 6
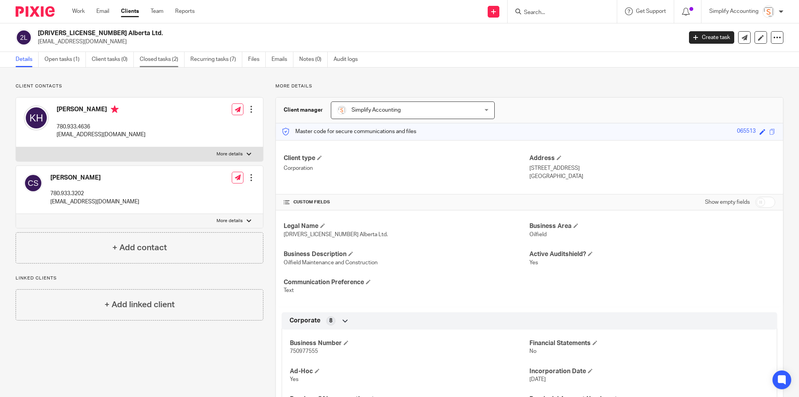
click at [162, 58] on link "Closed tasks (2)" at bounding box center [162, 59] width 45 height 15
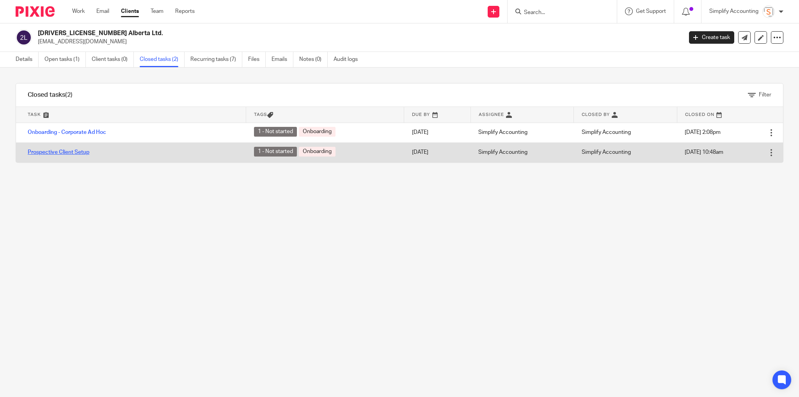
click at [78, 150] on link "Prospective Client Setup" at bounding box center [59, 151] width 62 height 5
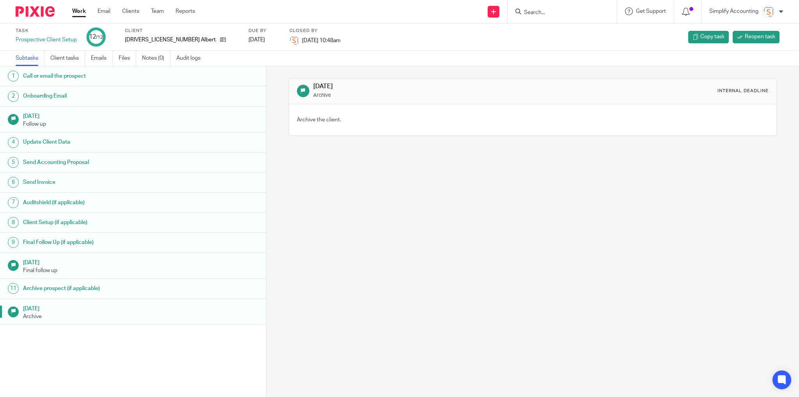
click at [82, 72] on h1 "Call or email the prospect" at bounding box center [101, 76] width 157 height 12
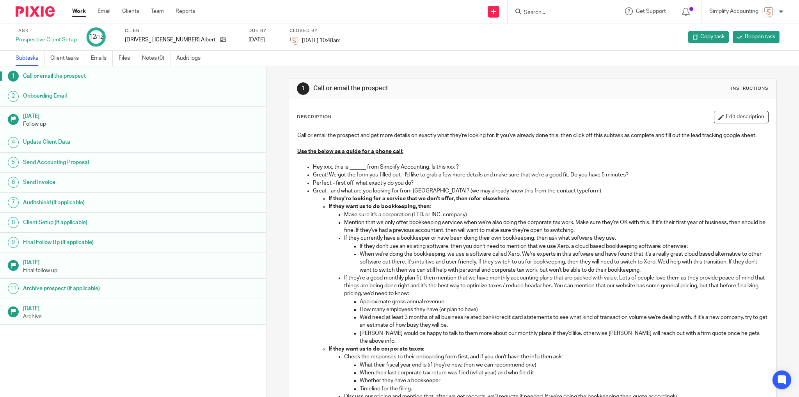
drag, startPoint x: 86, startPoint y: 93, endPoint x: 128, endPoint y: 105, distance: 43.8
click at [86, 93] on h1 "Onboarding Email" at bounding box center [101, 96] width 157 height 12
drag, startPoint x: 183, startPoint y: 39, endPoint x: 191, endPoint y: 43, distance: 9.3
click at [220, 39] on icon at bounding box center [223, 40] width 6 height 6
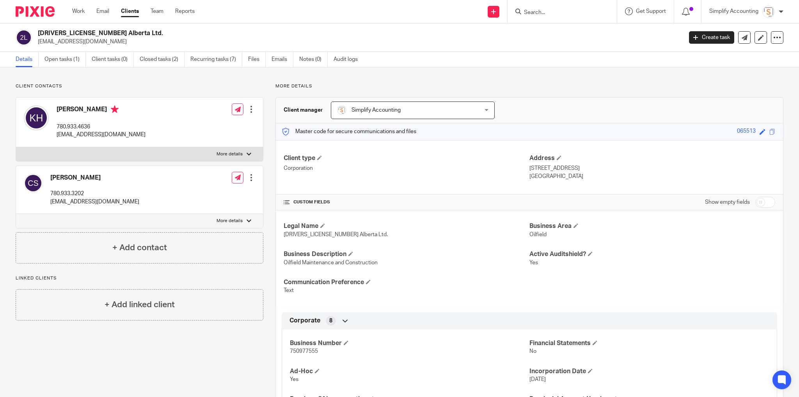
drag, startPoint x: 362, startPoint y: 12, endPoint x: 377, endPoint y: 12, distance: 14.8
click at [362, 12] on div "Send new email Create task Add client Request signature Get Support Contact Sup…" at bounding box center [502, 11] width 593 height 23
click at [542, 13] on input "Search" at bounding box center [558, 12] width 70 height 7
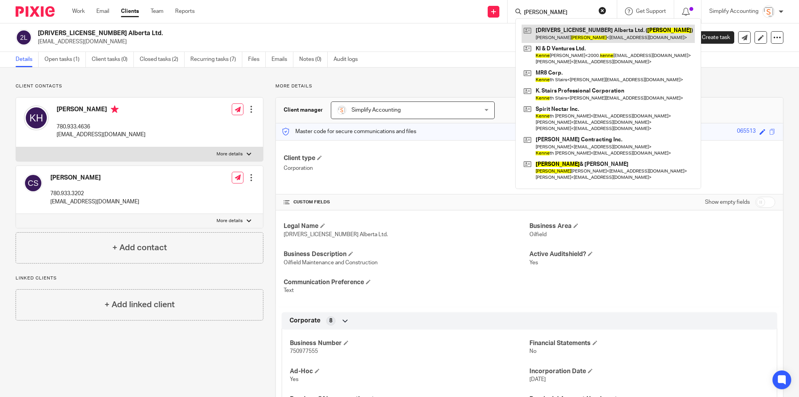
type input "[PERSON_NAME]"
click at [574, 36] on link at bounding box center [608, 34] width 173 height 18
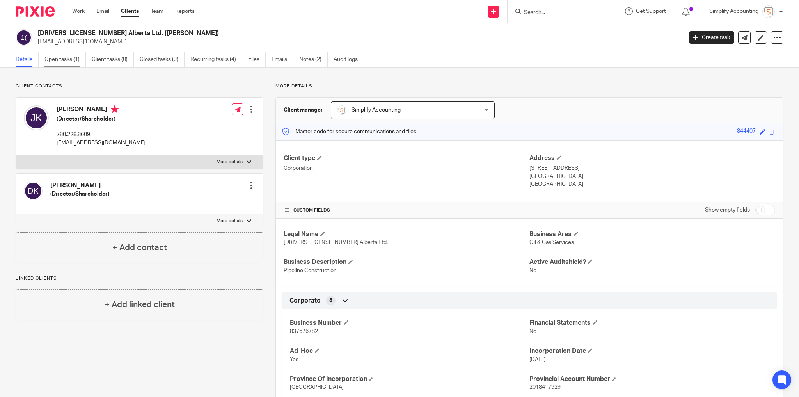
click at [59, 58] on link "Open tasks (1)" at bounding box center [64, 59] width 41 height 15
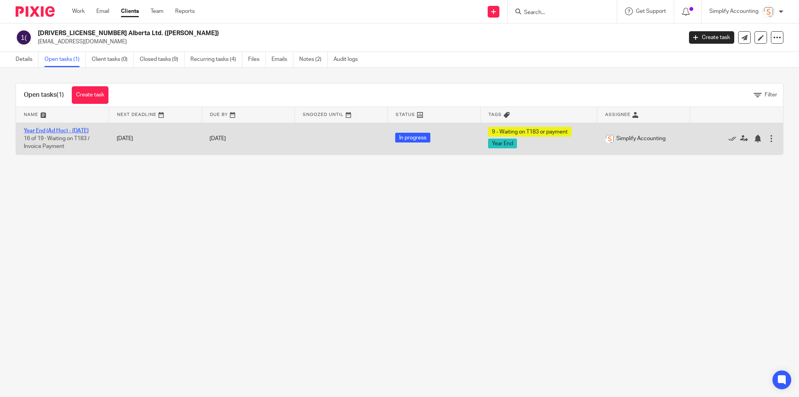
click at [89, 128] on link "Year End (Ad Hoc) - [DATE]" at bounding box center [56, 130] width 65 height 5
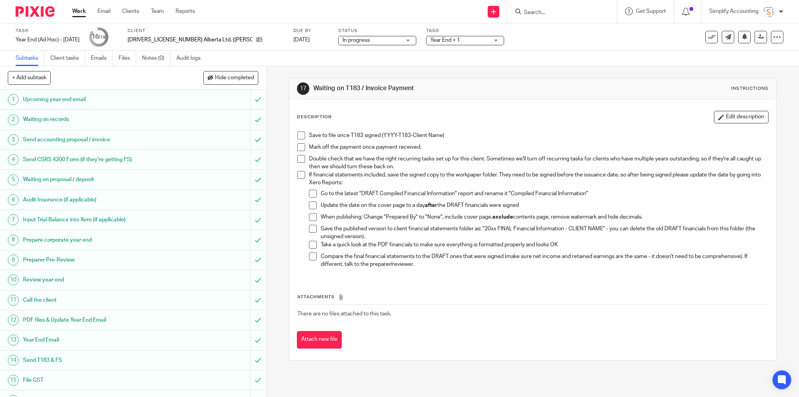
click at [69, 117] on h1 "Waiting on records" at bounding box center [96, 120] width 146 height 12
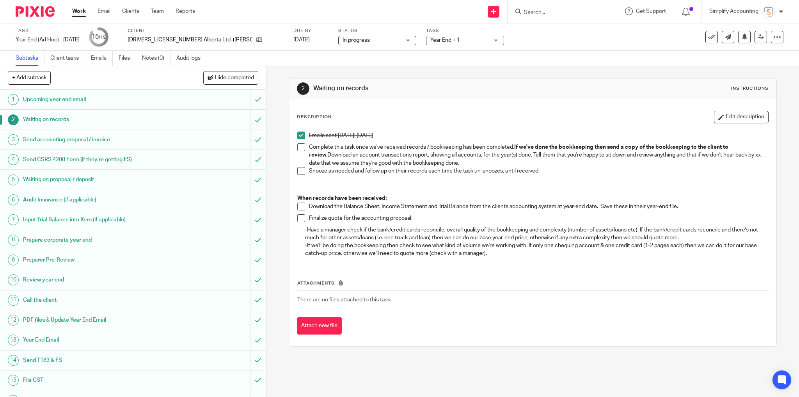
drag, startPoint x: 57, startPoint y: 97, endPoint x: 68, endPoint y: 110, distance: 16.6
click at [57, 97] on h1 "Upcoming year end email" at bounding box center [96, 100] width 146 height 12
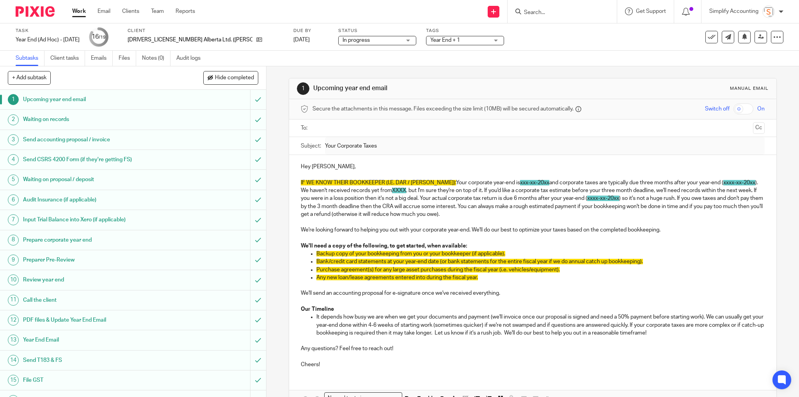
click at [569, 3] on div at bounding box center [562, 11] width 109 height 23
click at [558, 16] on input "Search" at bounding box center [558, 12] width 70 height 7
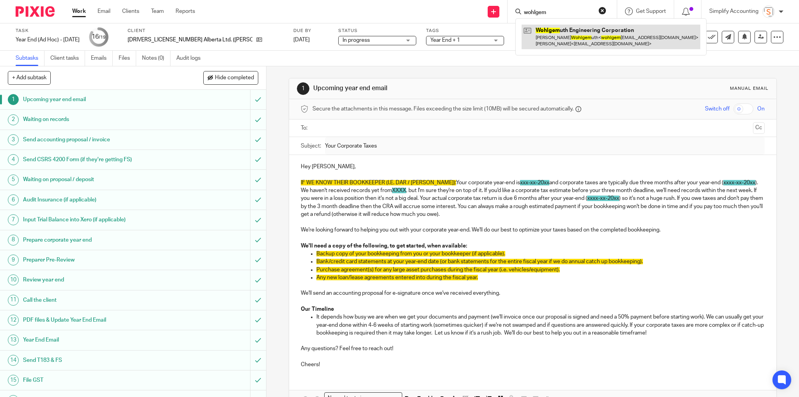
type input "wohlgem"
click at [568, 36] on link at bounding box center [611, 37] width 179 height 24
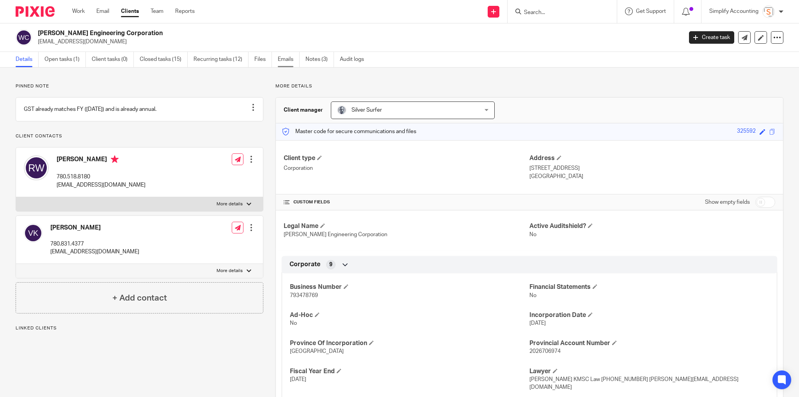
click at [285, 61] on link "Emails" at bounding box center [289, 59] width 22 height 15
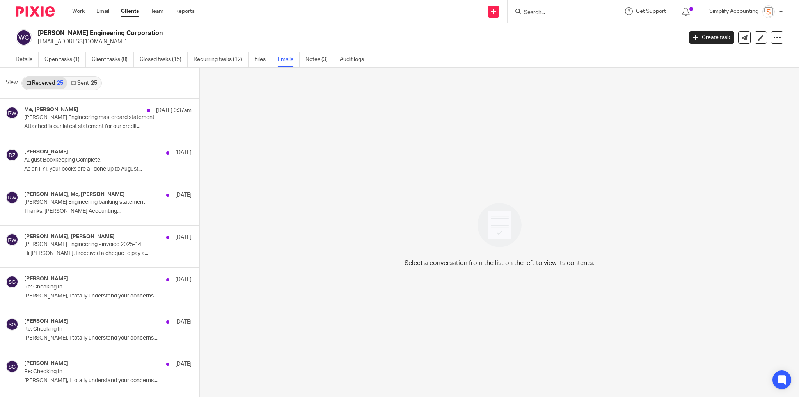
click at [89, 81] on link "Sent 25" at bounding box center [84, 83] width 34 height 12
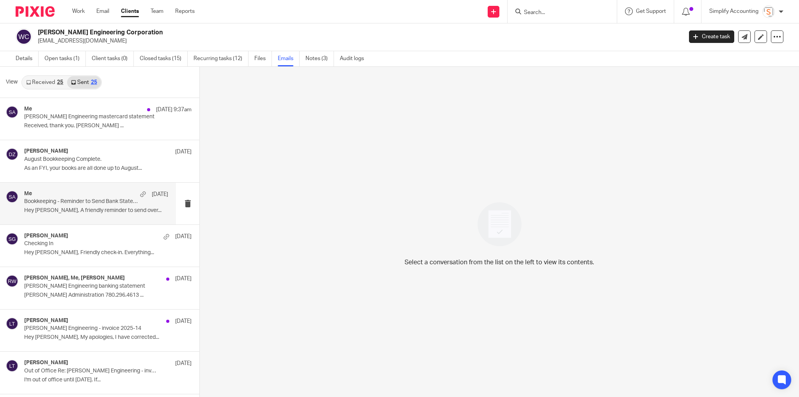
click at [66, 210] on p "Hey [PERSON_NAME], A friendly reminder to send over..." at bounding box center [96, 210] width 144 height 7
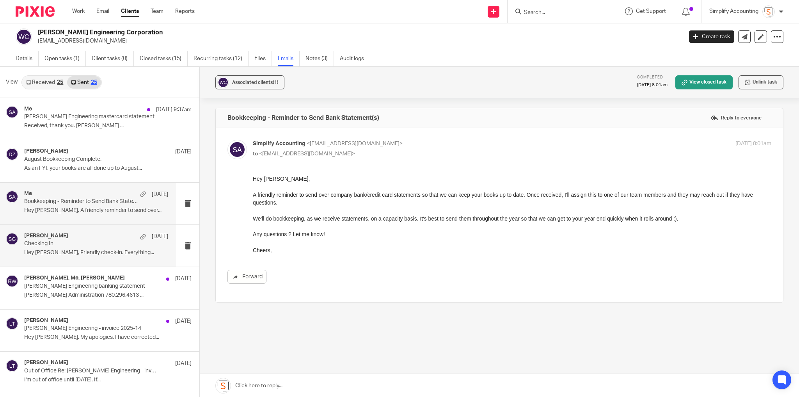
scroll to position [0, 0]
click at [62, 56] on link "Open tasks (1)" at bounding box center [64, 58] width 41 height 15
